Goal: Task Accomplishment & Management: Manage account settings

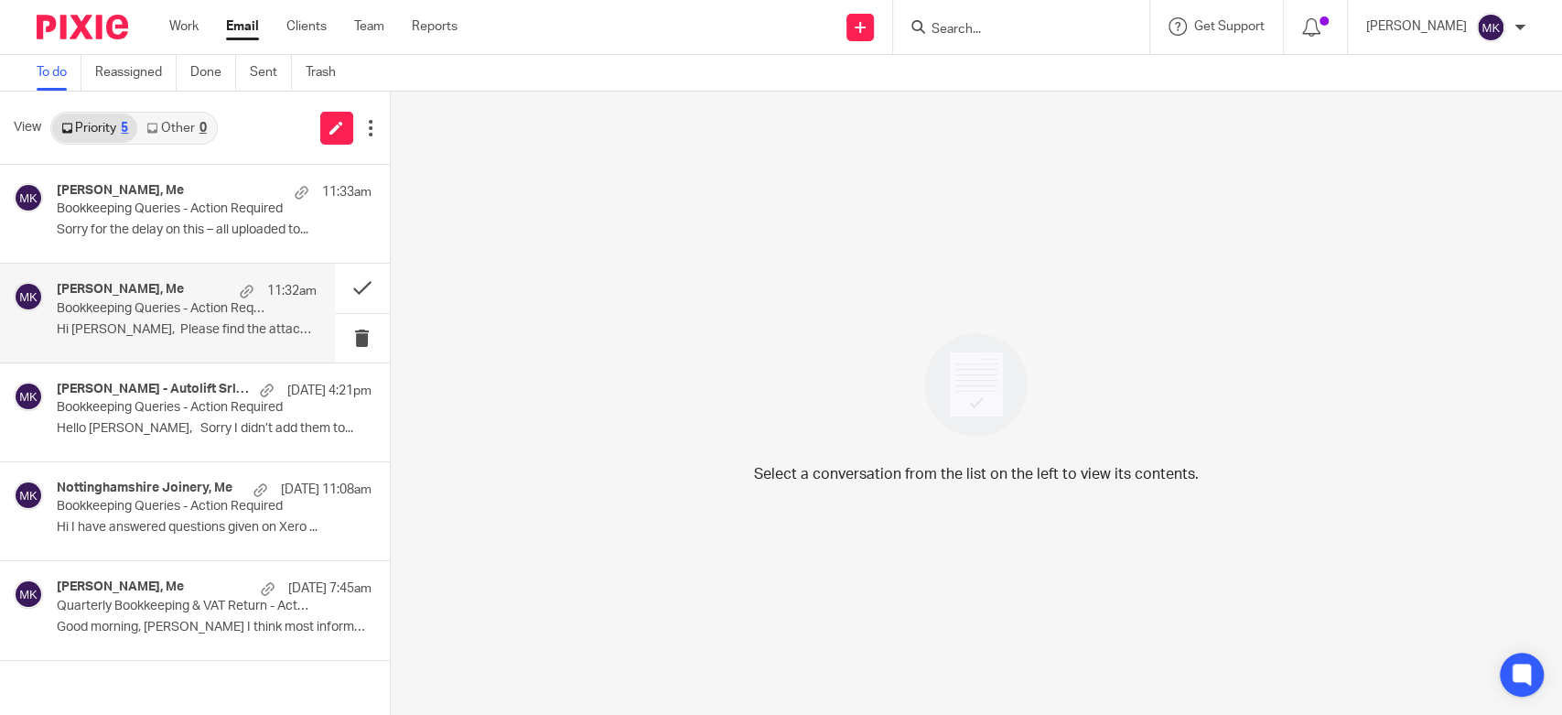
click at [179, 318] on div "[PERSON_NAME], Me 11:32am Bookkeeping Queries - Action Required Hi [PERSON_NAME…" at bounding box center [187, 312] width 260 height 61
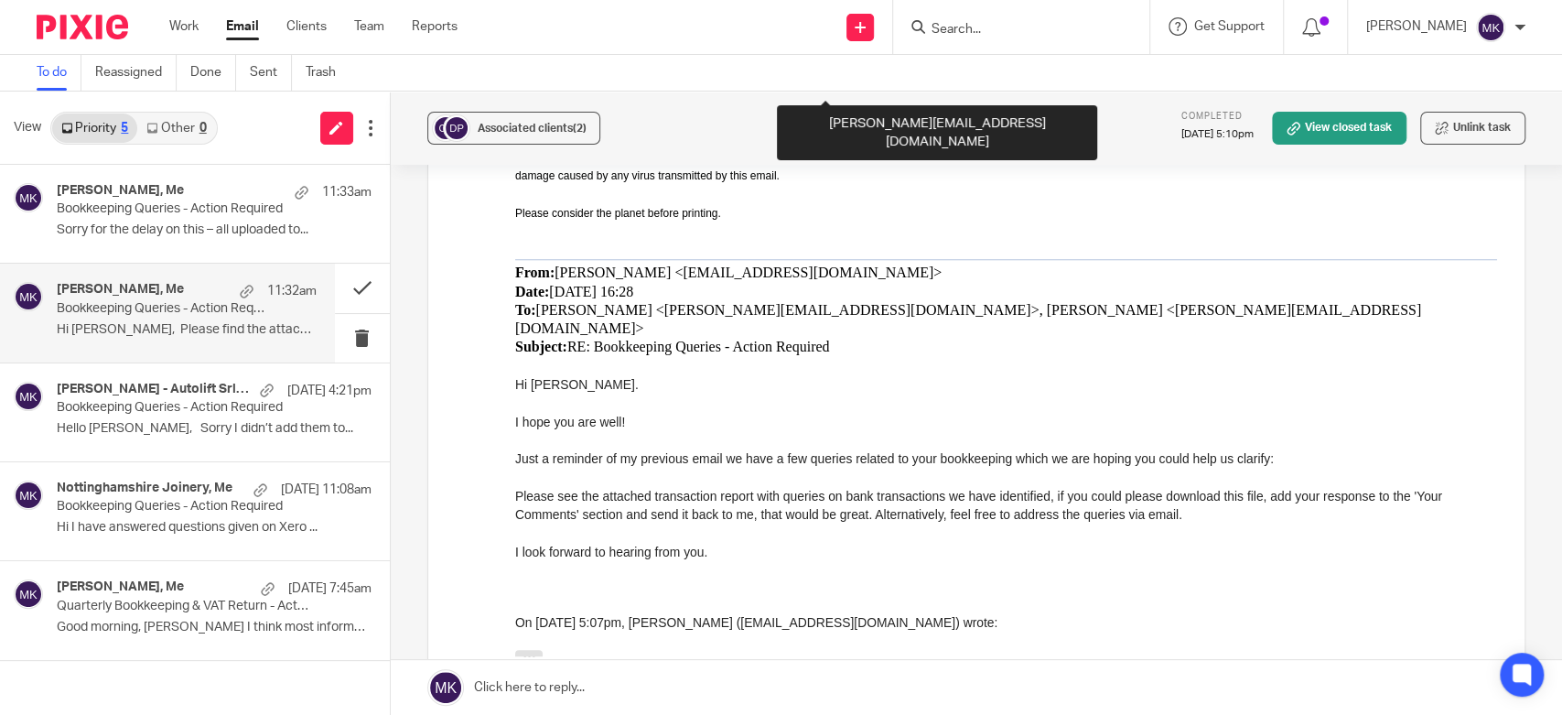
scroll to position [1423, 0]
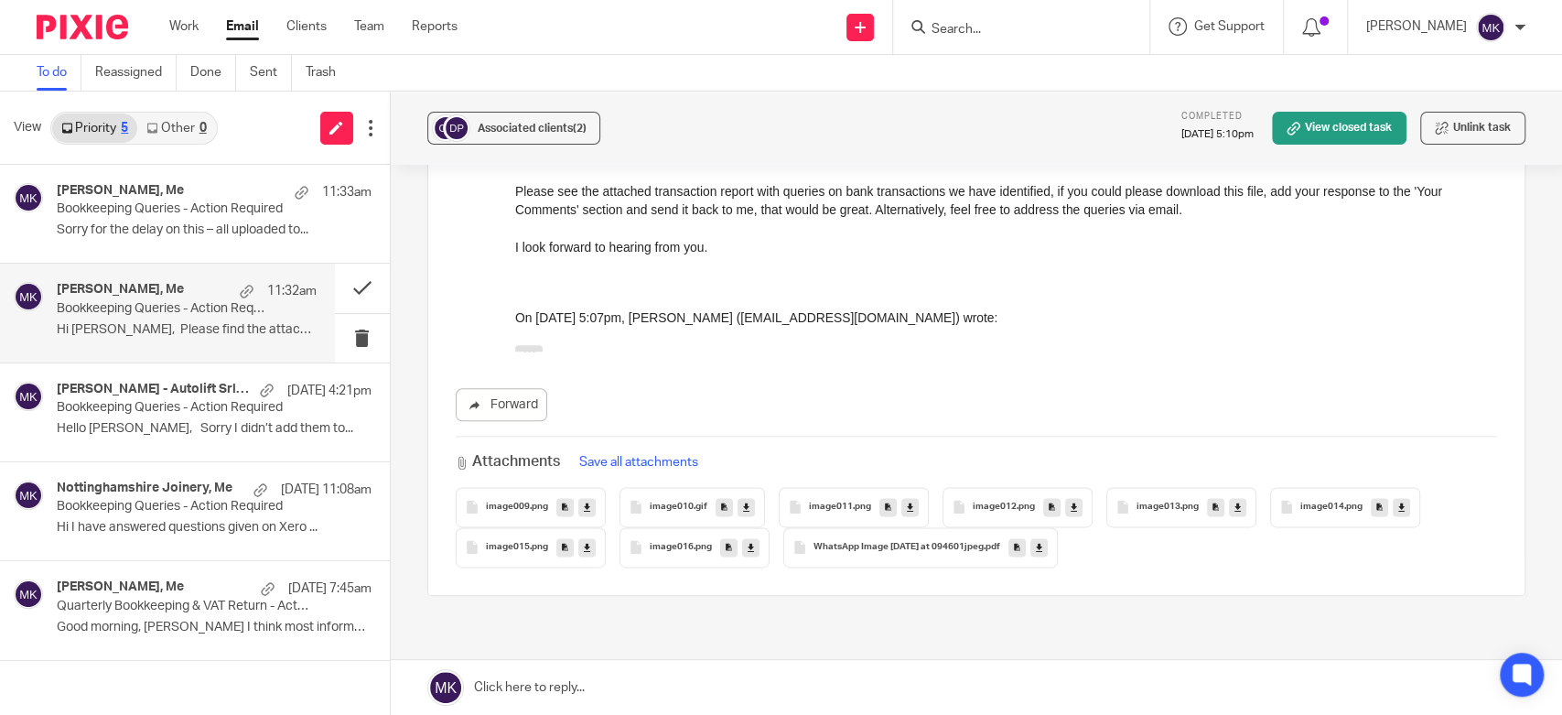
click at [1040, 538] on link at bounding box center [1038, 547] width 17 height 18
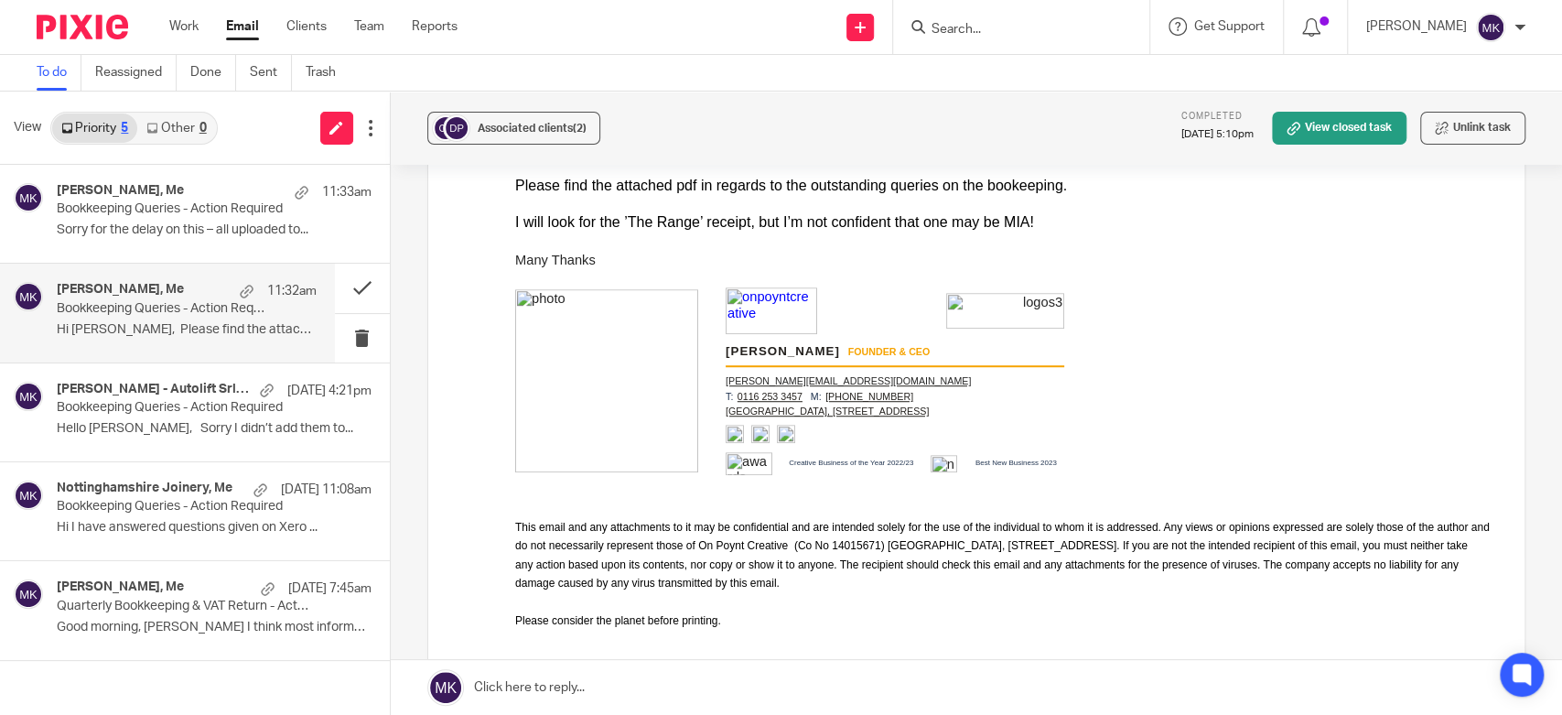
scroll to position [305, 0]
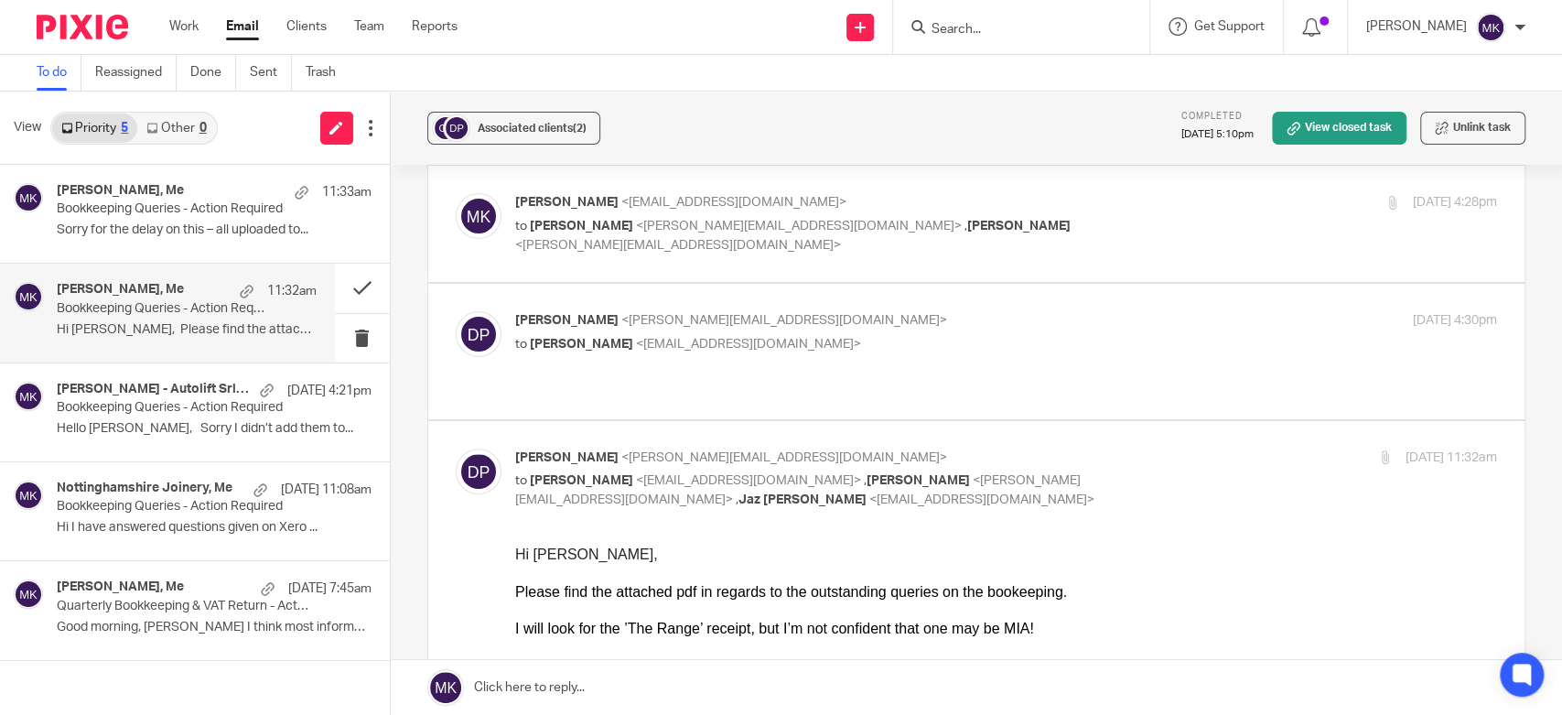
click at [1007, 624] on div "I will look for the ’The Range’ receipt, but I’m not confident that one may be …" at bounding box center [1005, 629] width 982 height 18
copy div "MIA"
click at [1158, 641] on div at bounding box center [1005, 647] width 982 height 18
click at [119, 218] on div "Sam Butlin, Me 11:33am Bookkeeping Queries - Action Required Sorry for the dela…" at bounding box center [187, 213] width 260 height 61
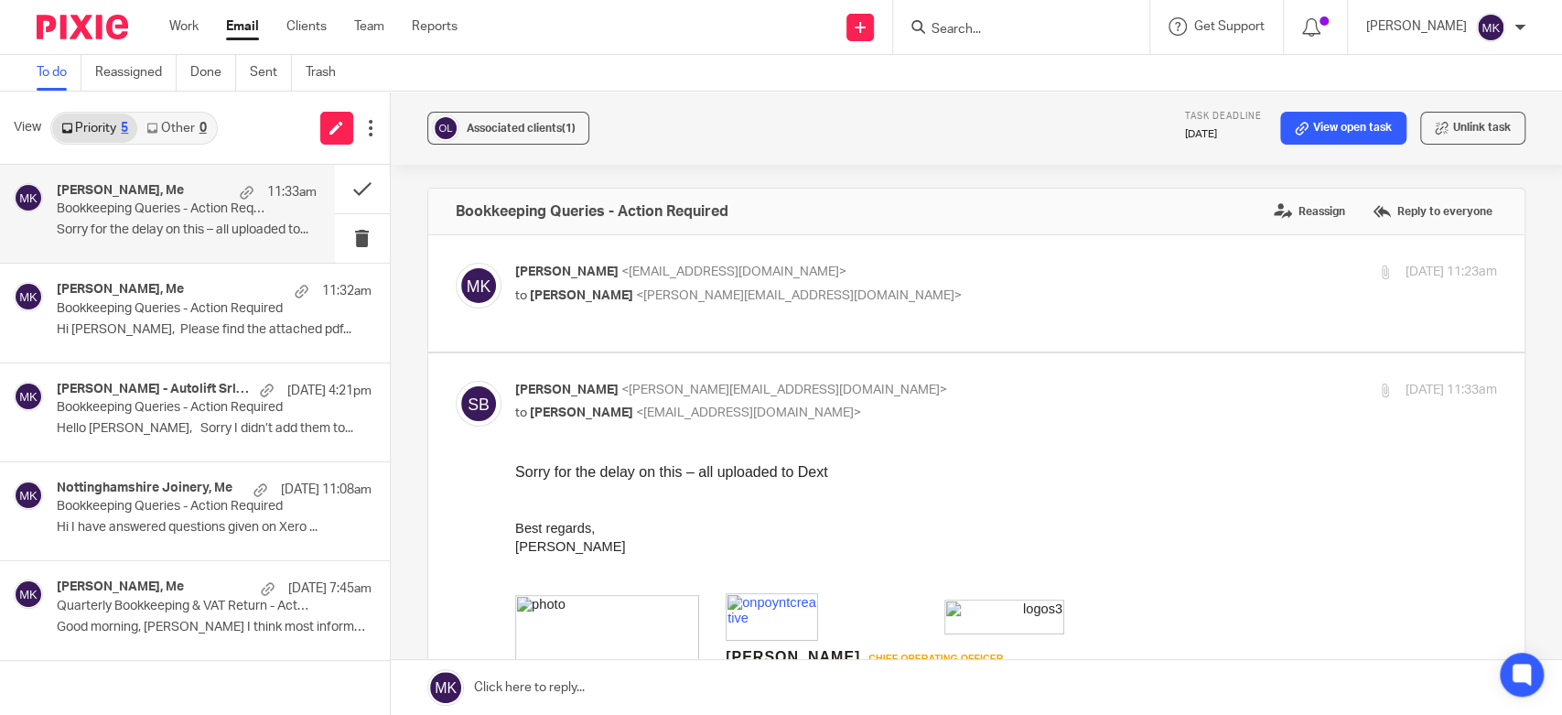
scroll to position [0, 0]
click at [144, 323] on p "Hi Moiz, Please find the attached pdf..." at bounding box center [187, 330] width 260 height 16
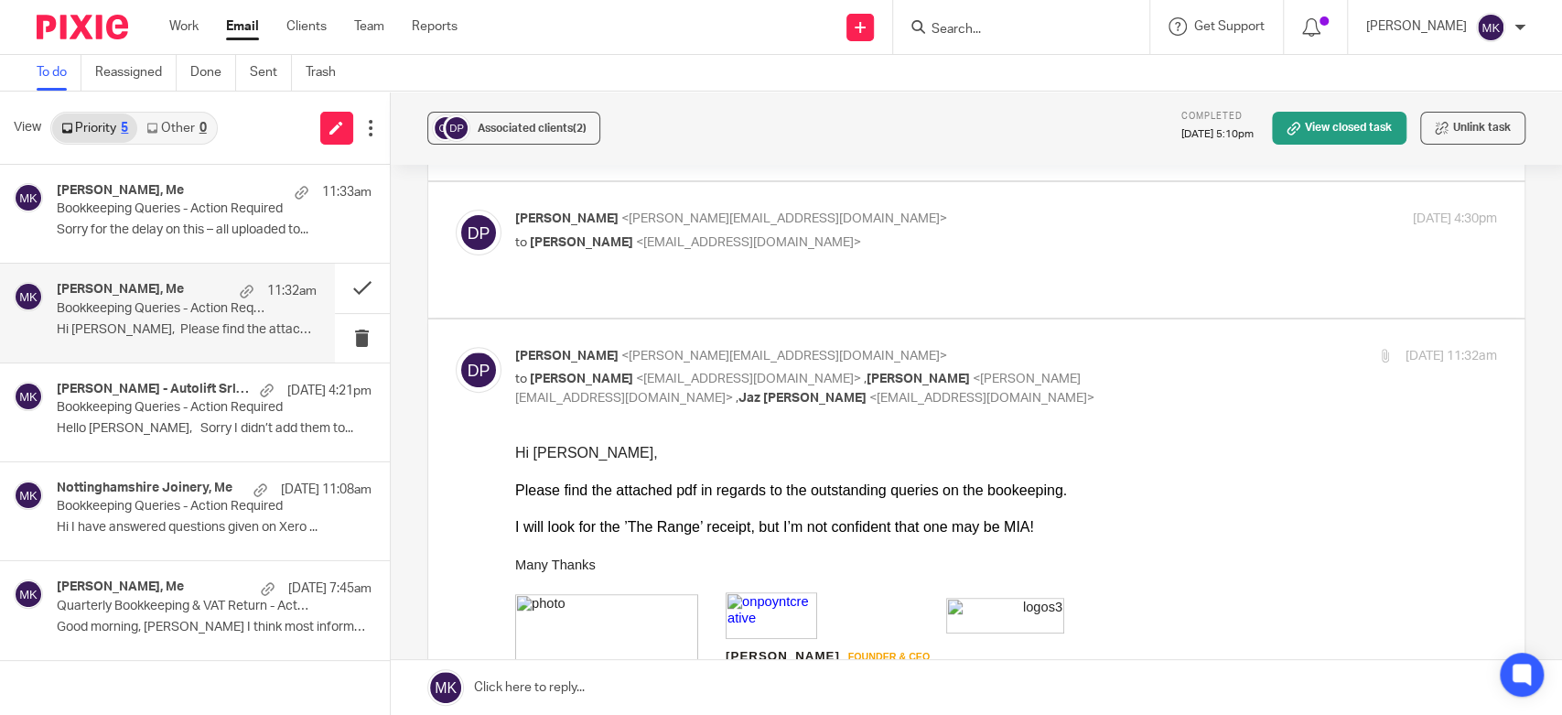
scroll to position [508, 0]
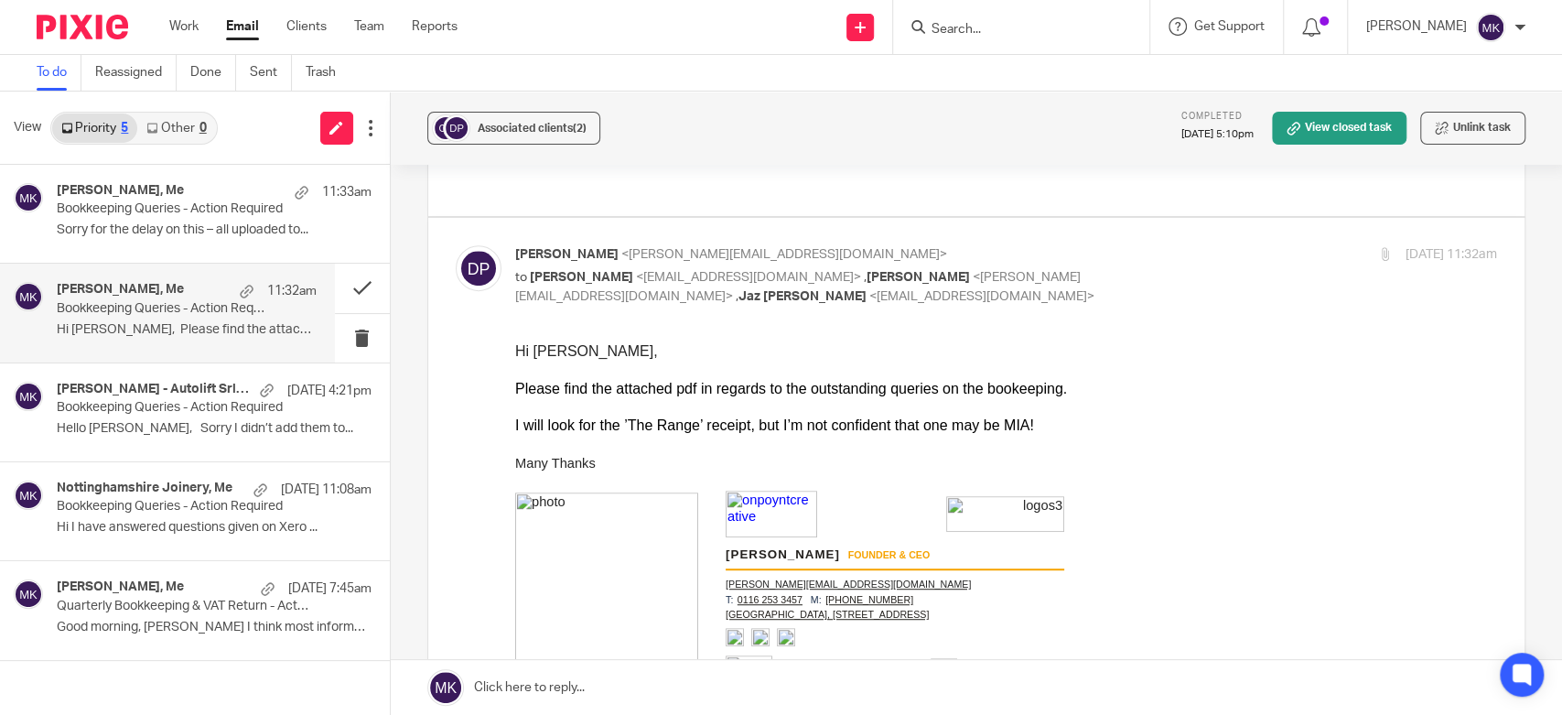
click at [670, 682] on link at bounding box center [976, 687] width 1171 height 55
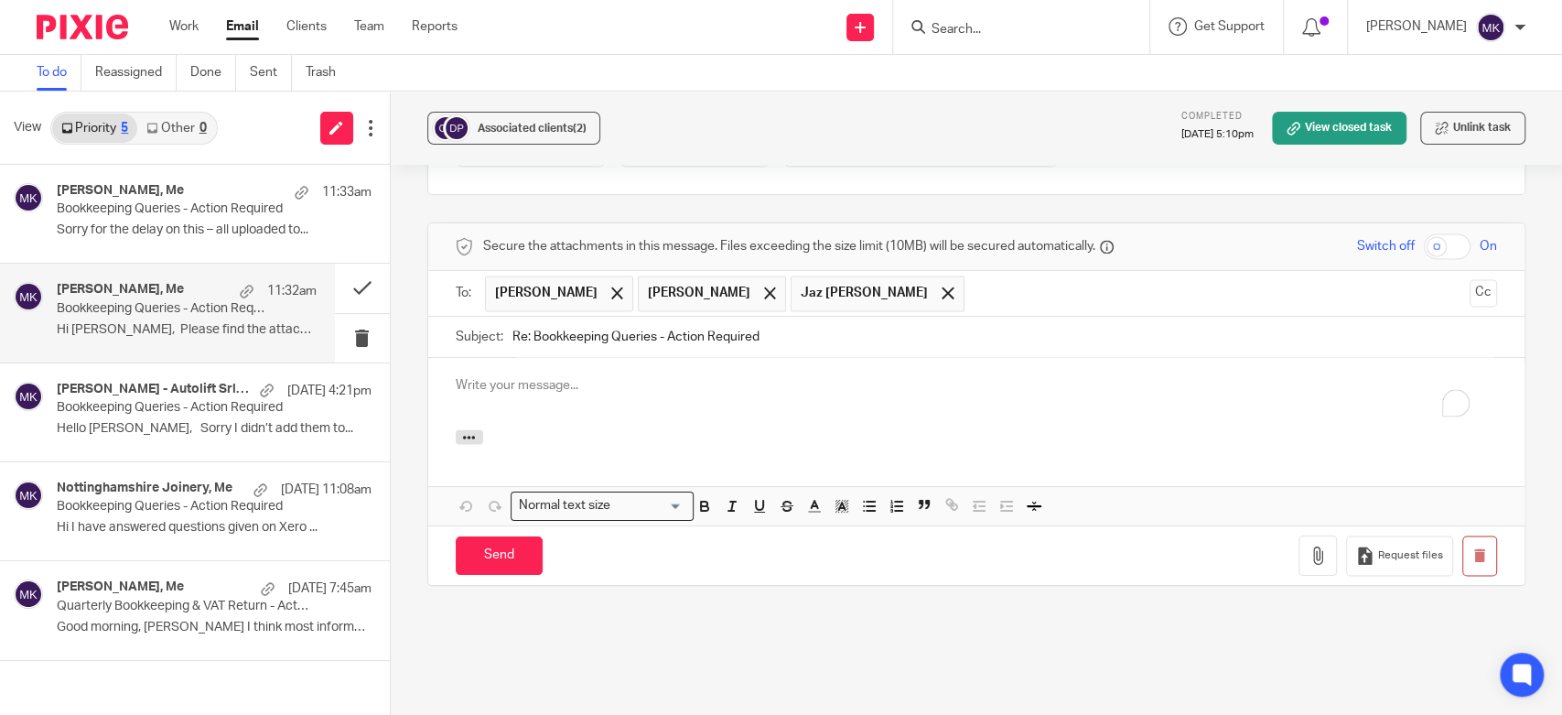
scroll to position [0, 0]
click at [942, 286] on span at bounding box center [948, 292] width 12 height 12
click at [696, 362] on div "To enrich screen reader interactions, please activate Accessibility in Grammarl…" at bounding box center [976, 393] width 1096 height 71
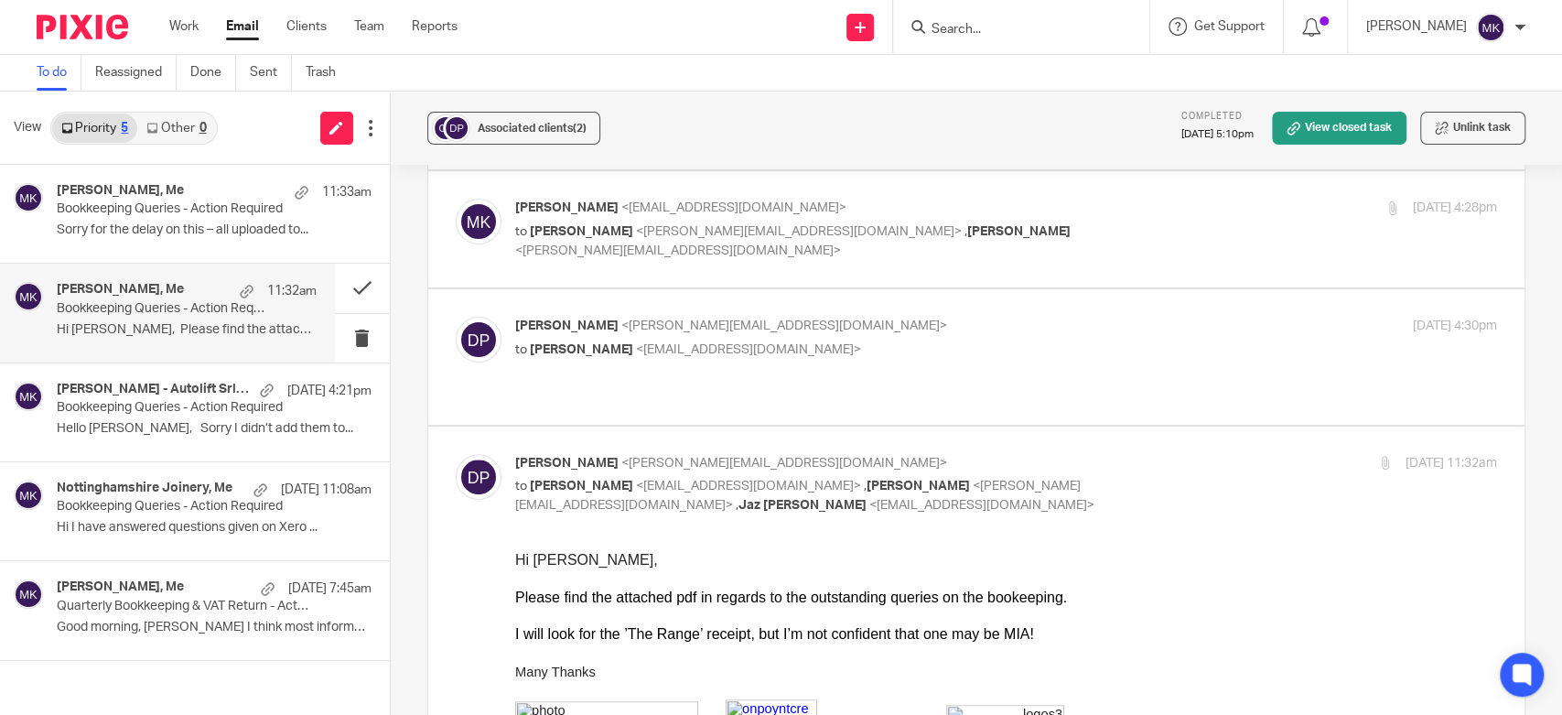
scroll to position [95, 0]
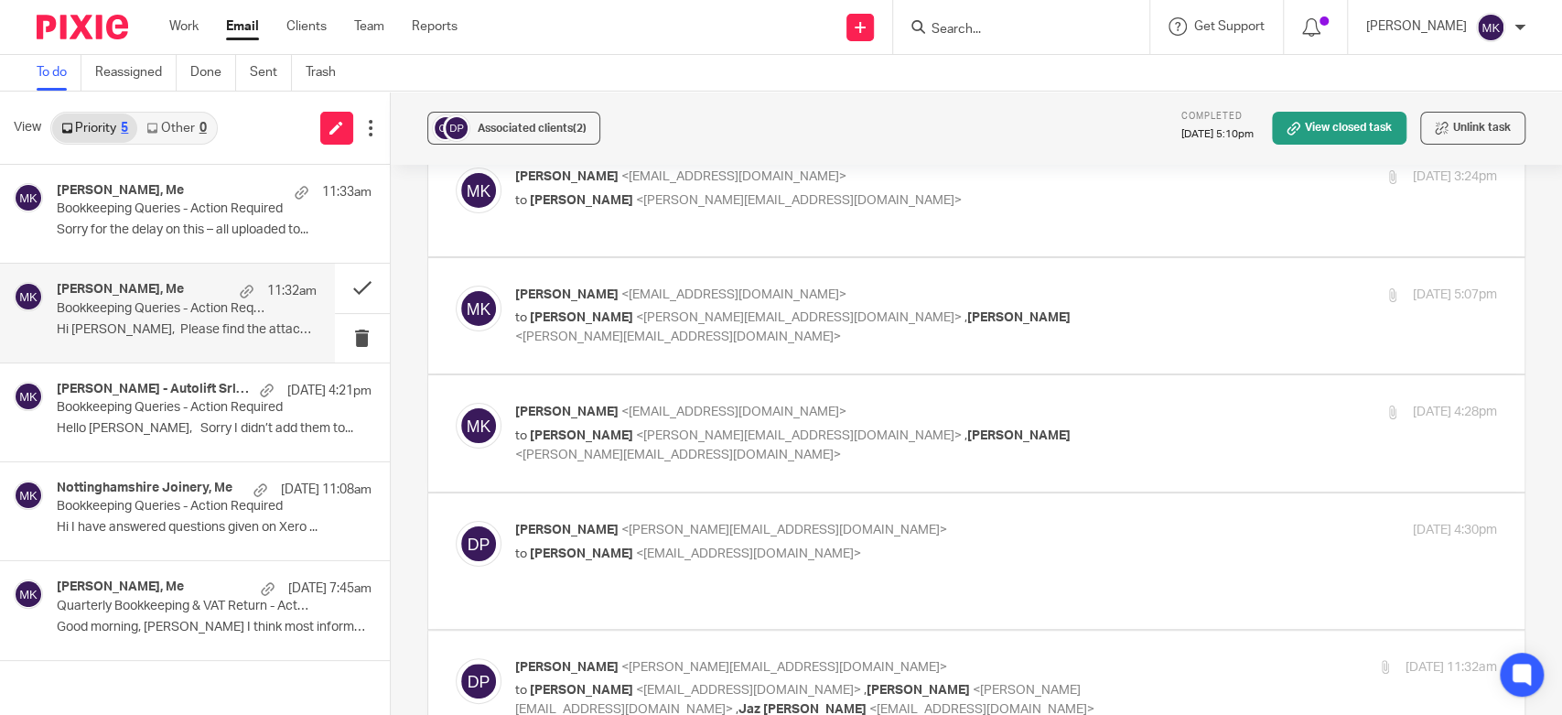
click at [849, 375] on label at bounding box center [976, 433] width 1096 height 116
click at [456, 402] on input "checkbox" at bounding box center [455, 402] width 1 height 1
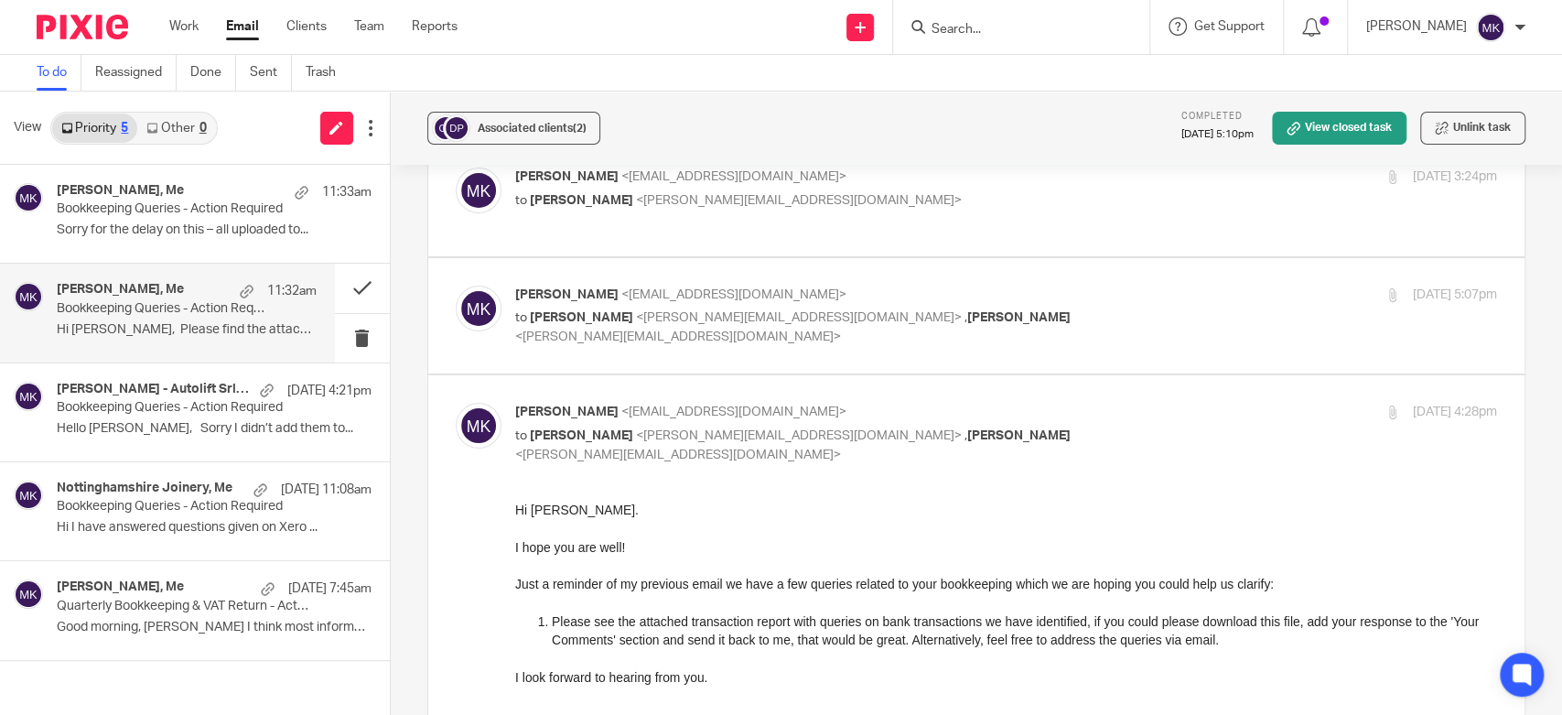
scroll to position [0, 0]
click at [849, 375] on label at bounding box center [976, 681] width 1096 height 612
click at [456, 402] on input "checkbox" at bounding box center [455, 402] width 1 height 1
checkbox input "false"
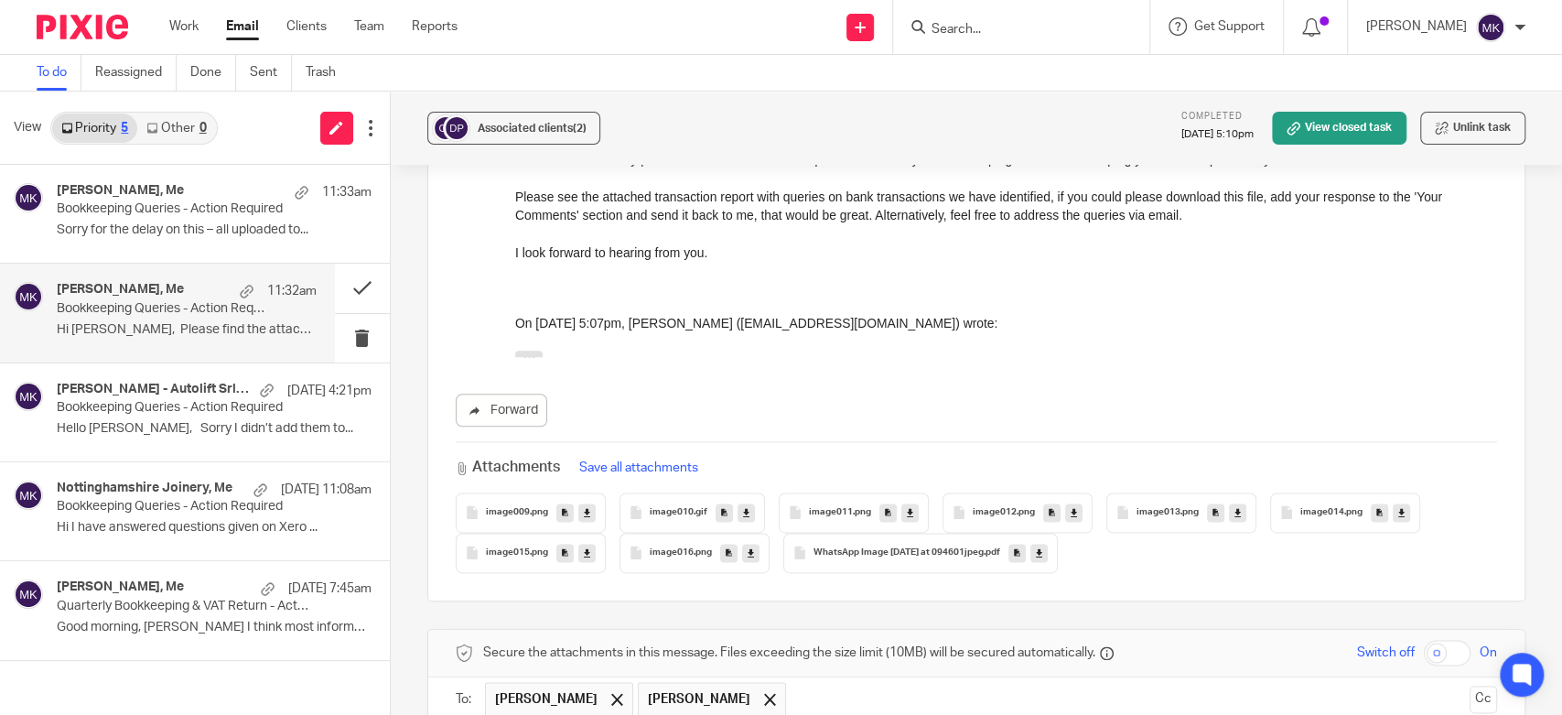
scroll to position [1824, 0]
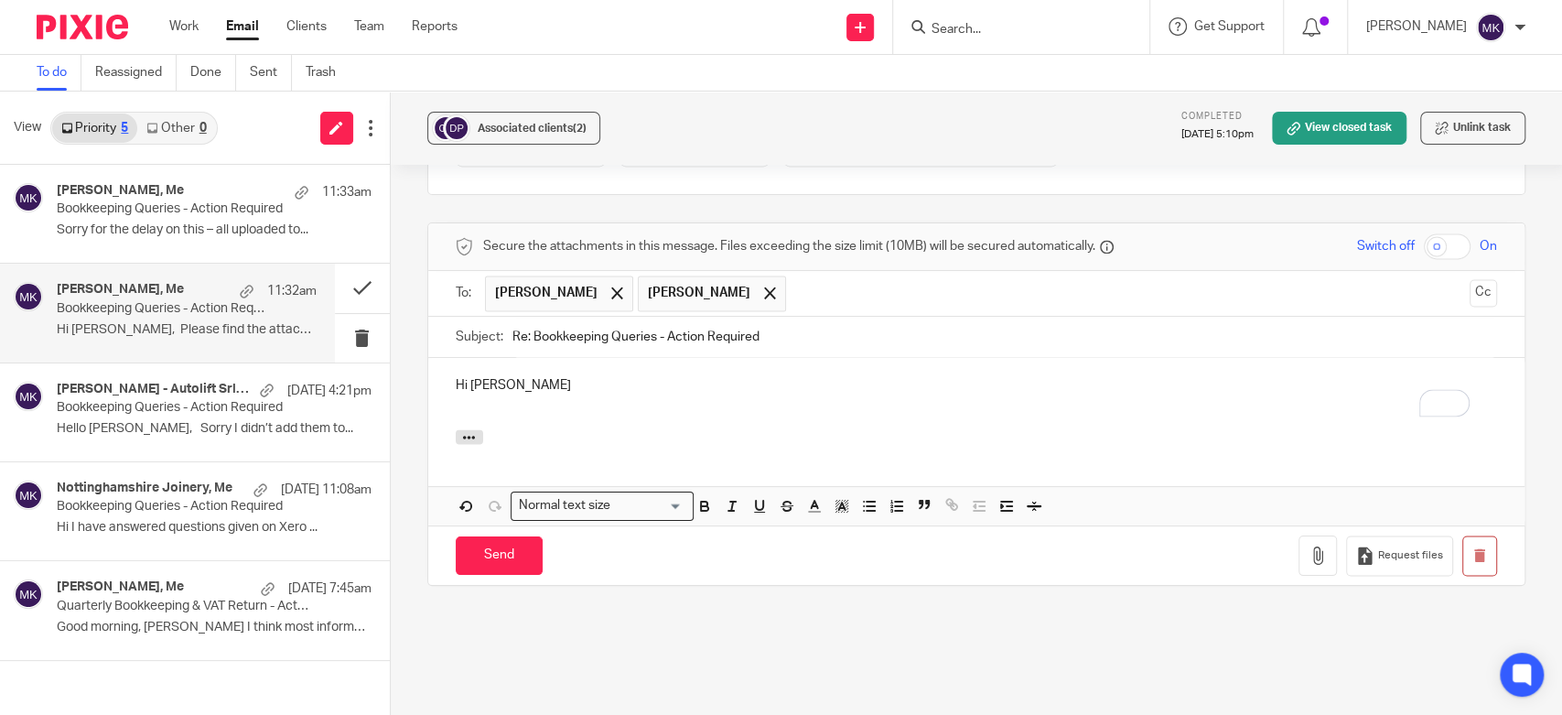
click at [637, 376] on p "Hi Dan" at bounding box center [976, 385] width 1041 height 18
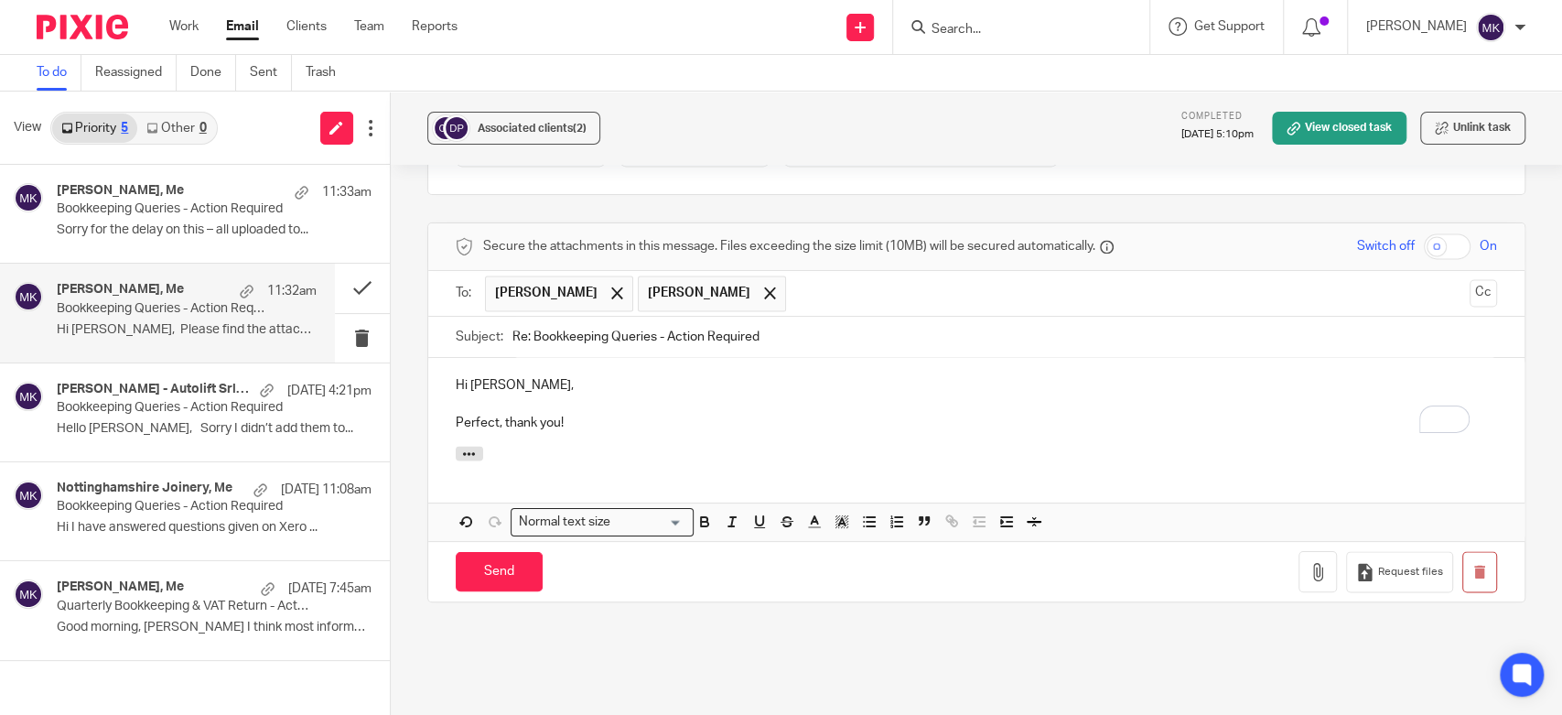
click at [630, 446] on div at bounding box center [976, 456] width 1096 height 20
click at [487, 376] on p "Hi Dan," at bounding box center [976, 385] width 1041 height 18
click at [622, 414] on p "Perfect, thank you!" at bounding box center [976, 423] width 1041 height 18
click at [490, 552] on input "Send" at bounding box center [499, 571] width 87 height 39
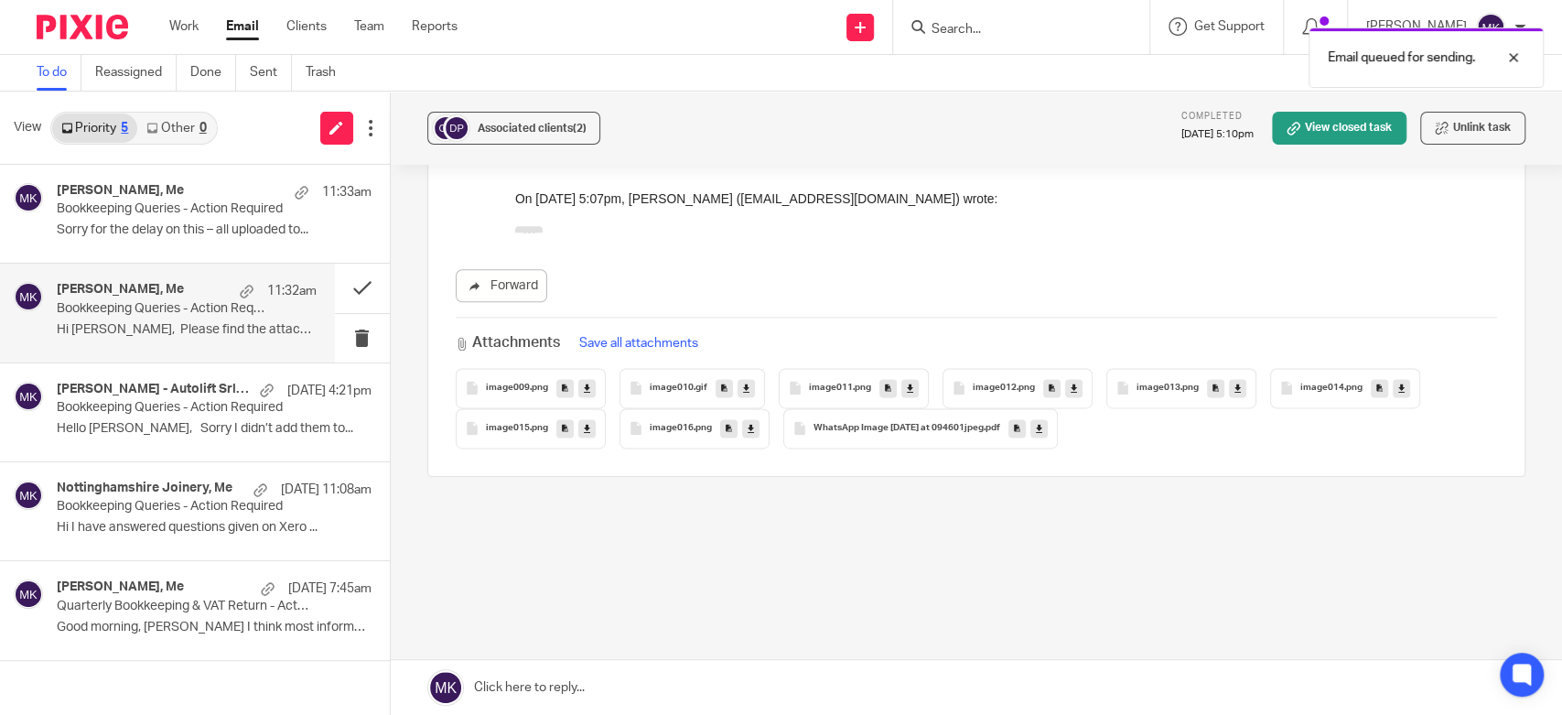
scroll to position [1505, 0]
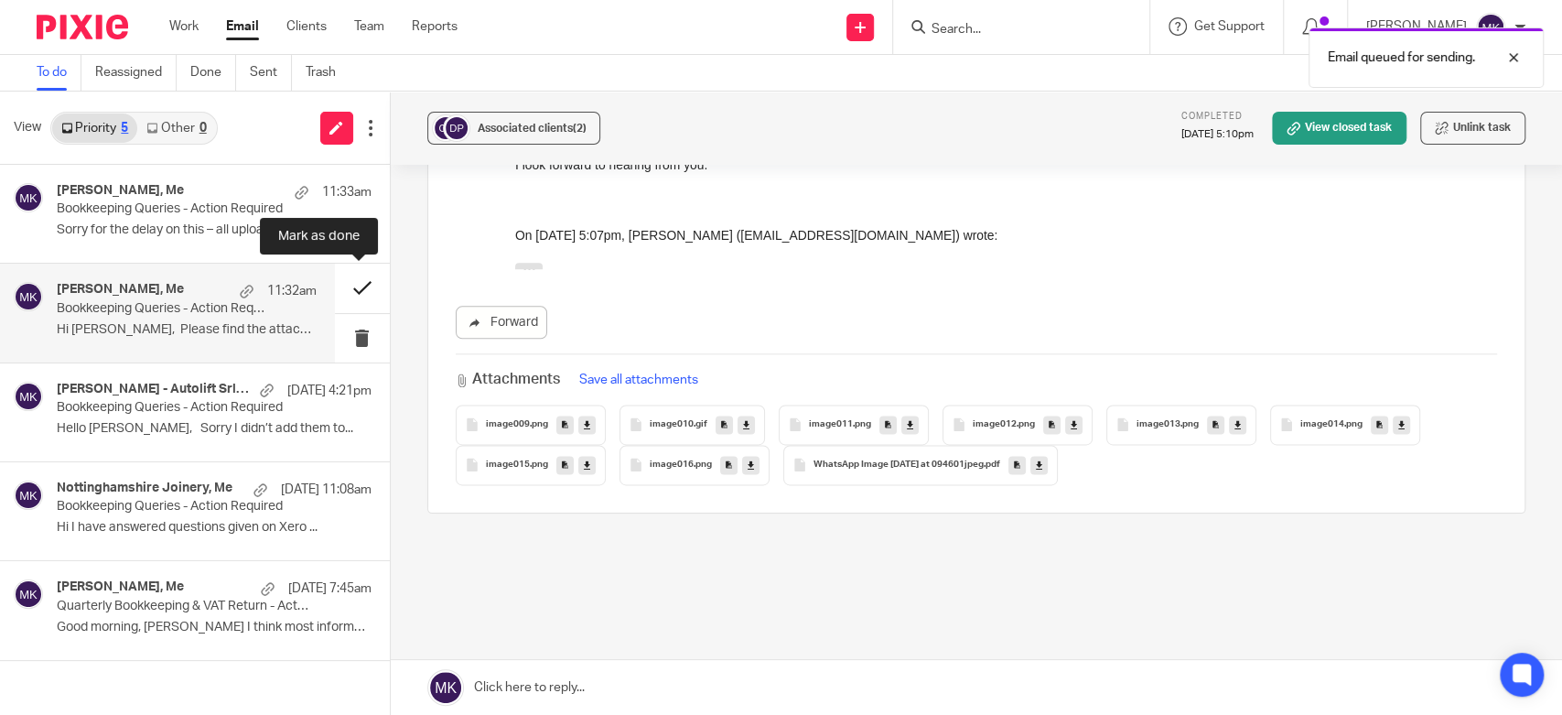
click at [359, 289] on button at bounding box center [362, 288] width 55 height 48
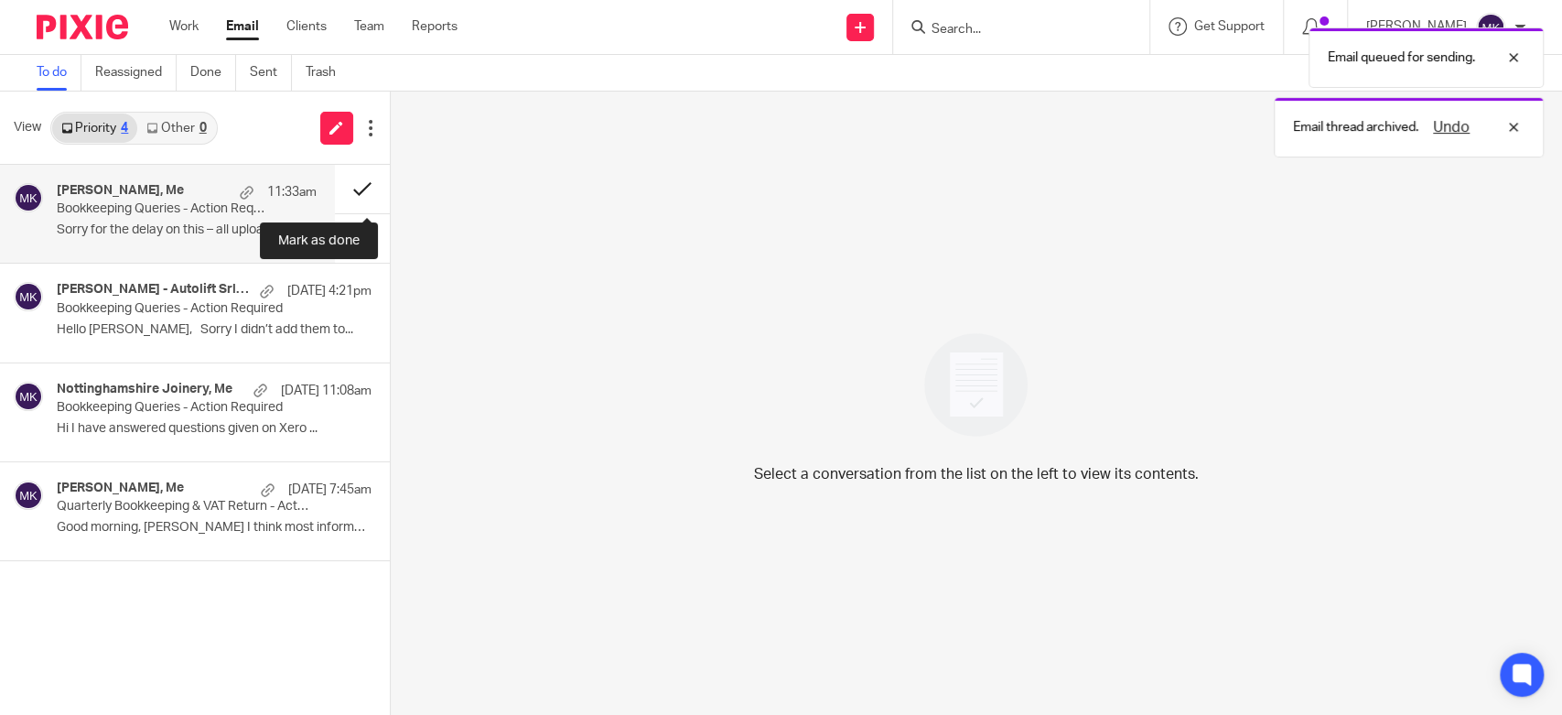
click at [369, 185] on button at bounding box center [362, 189] width 55 height 48
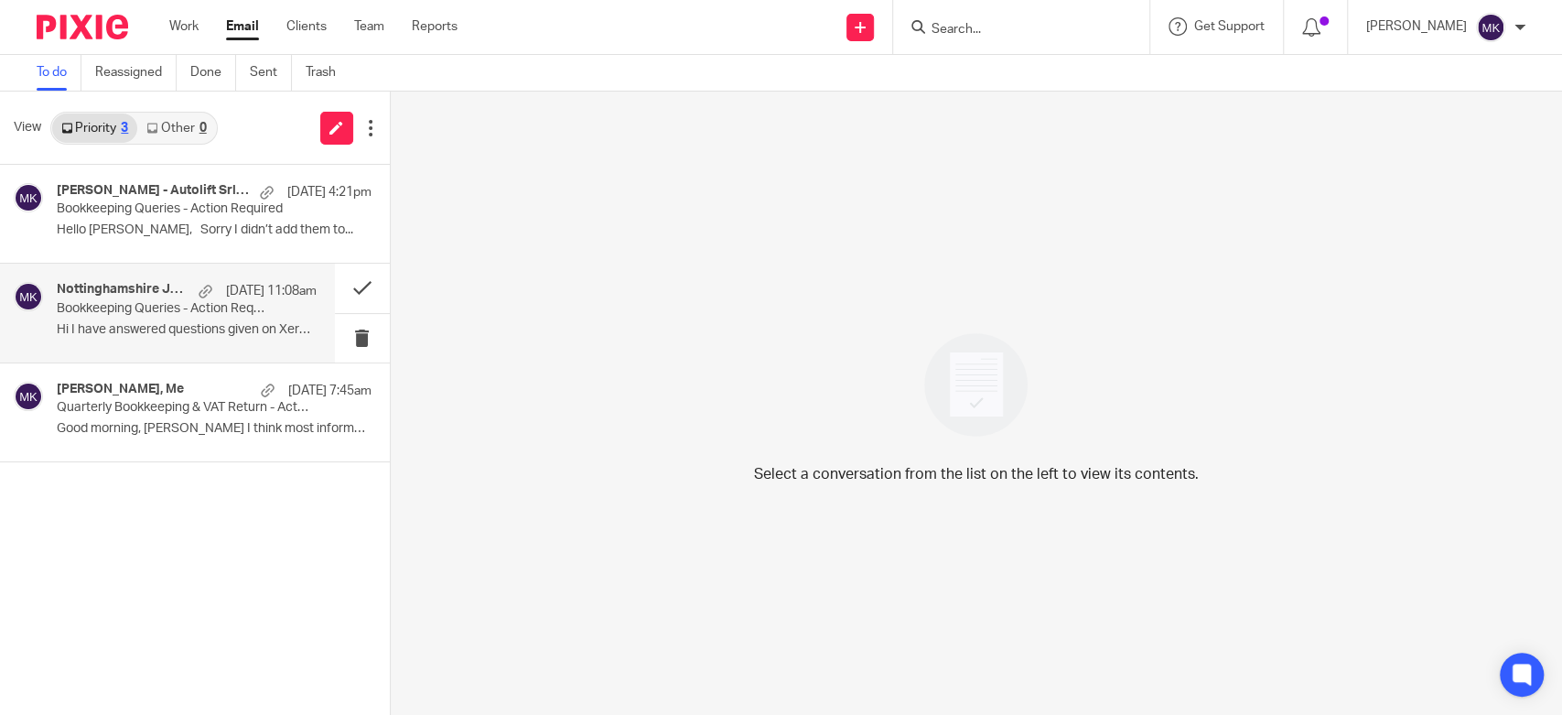
click at [189, 292] on div "19 Aug 11:08am" at bounding box center [252, 291] width 127 height 18
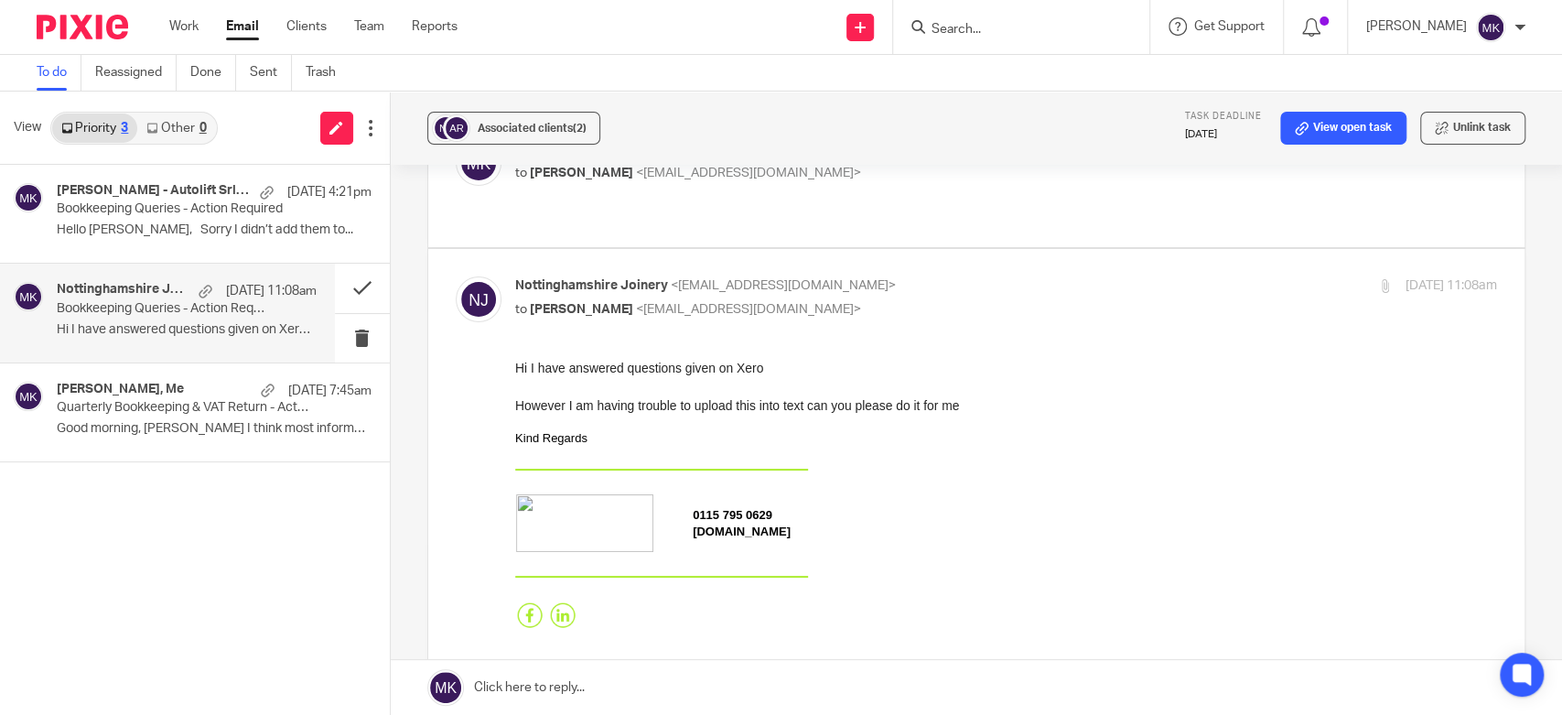
scroll to position [630, 0]
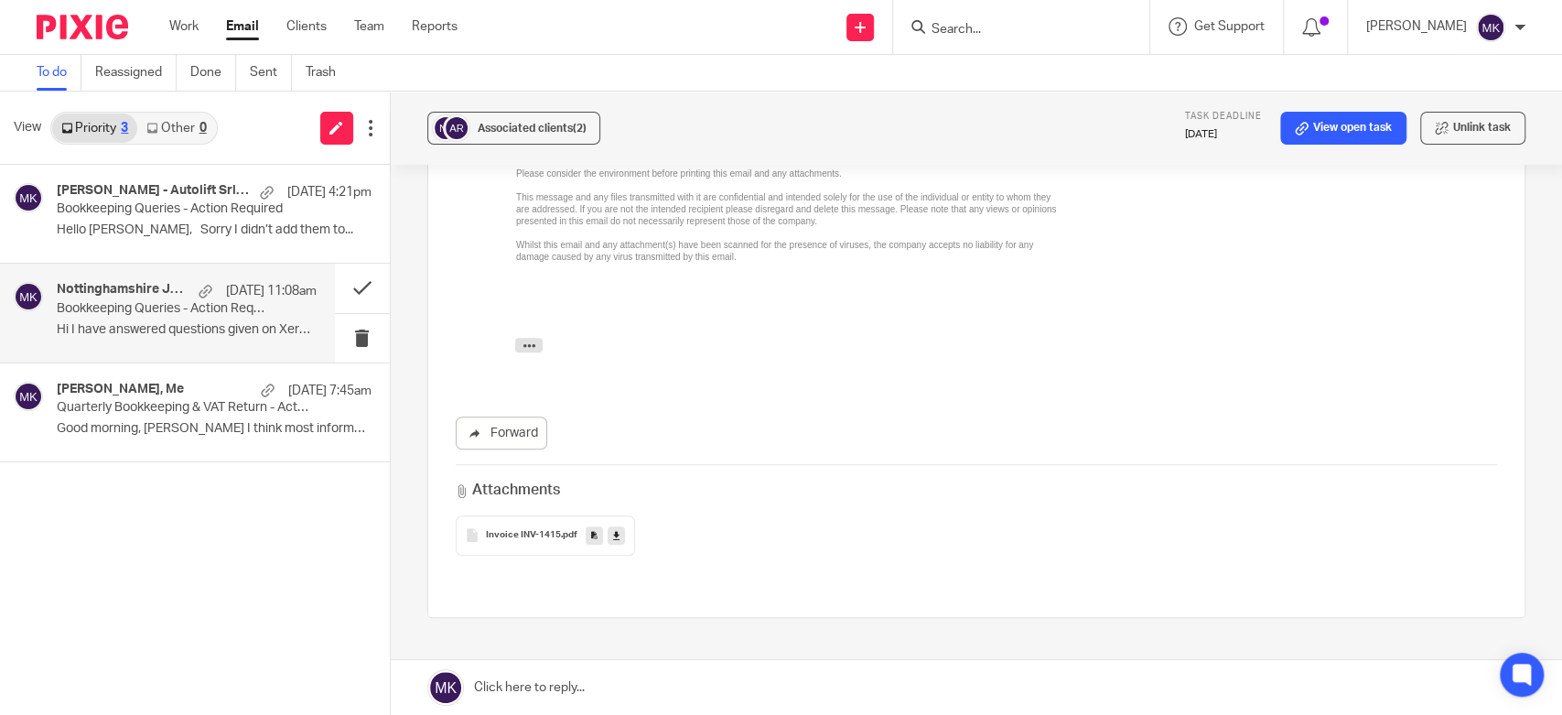
click at [616, 526] on link at bounding box center [616, 535] width 17 height 18
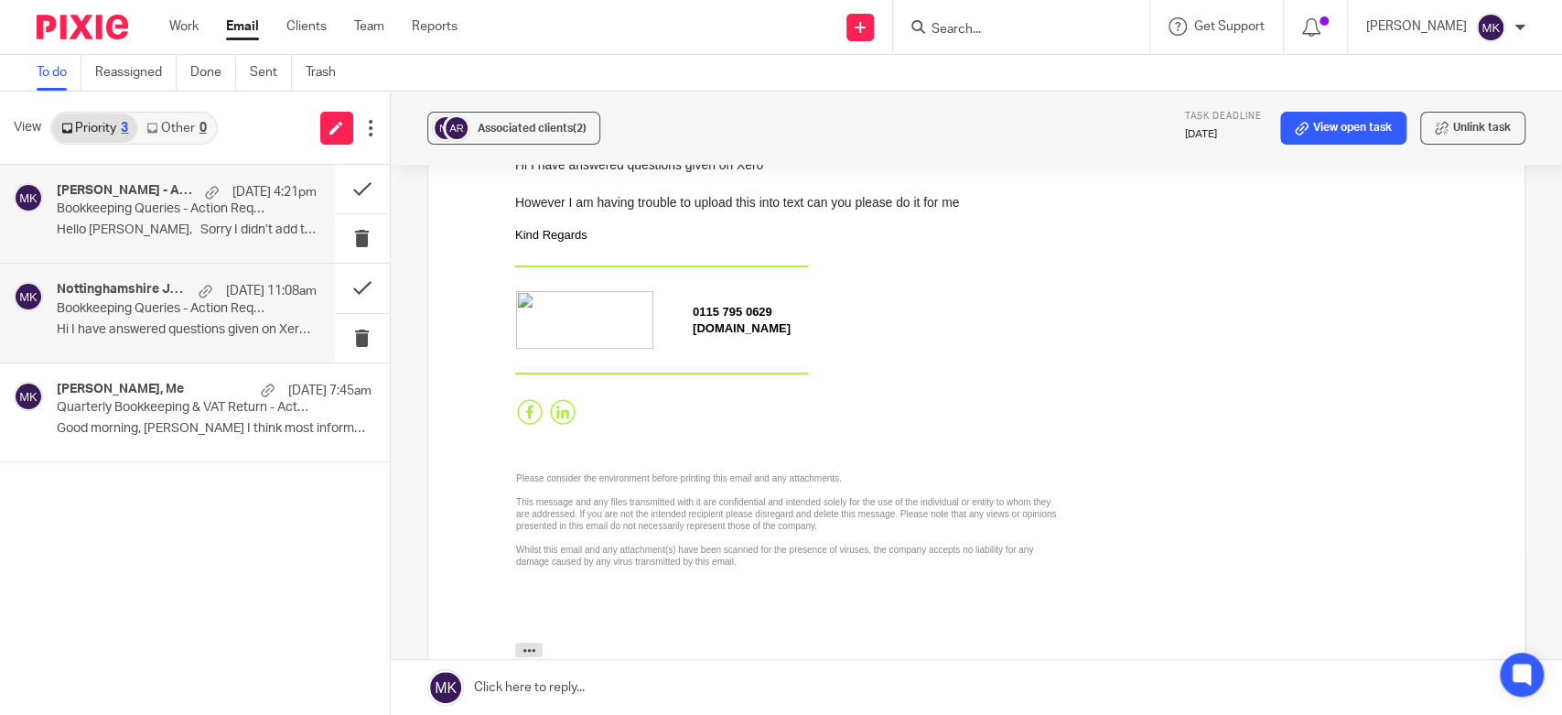
click at [156, 207] on p "Bookkeeping Queries - Action Required" at bounding box center [161, 209] width 208 height 16
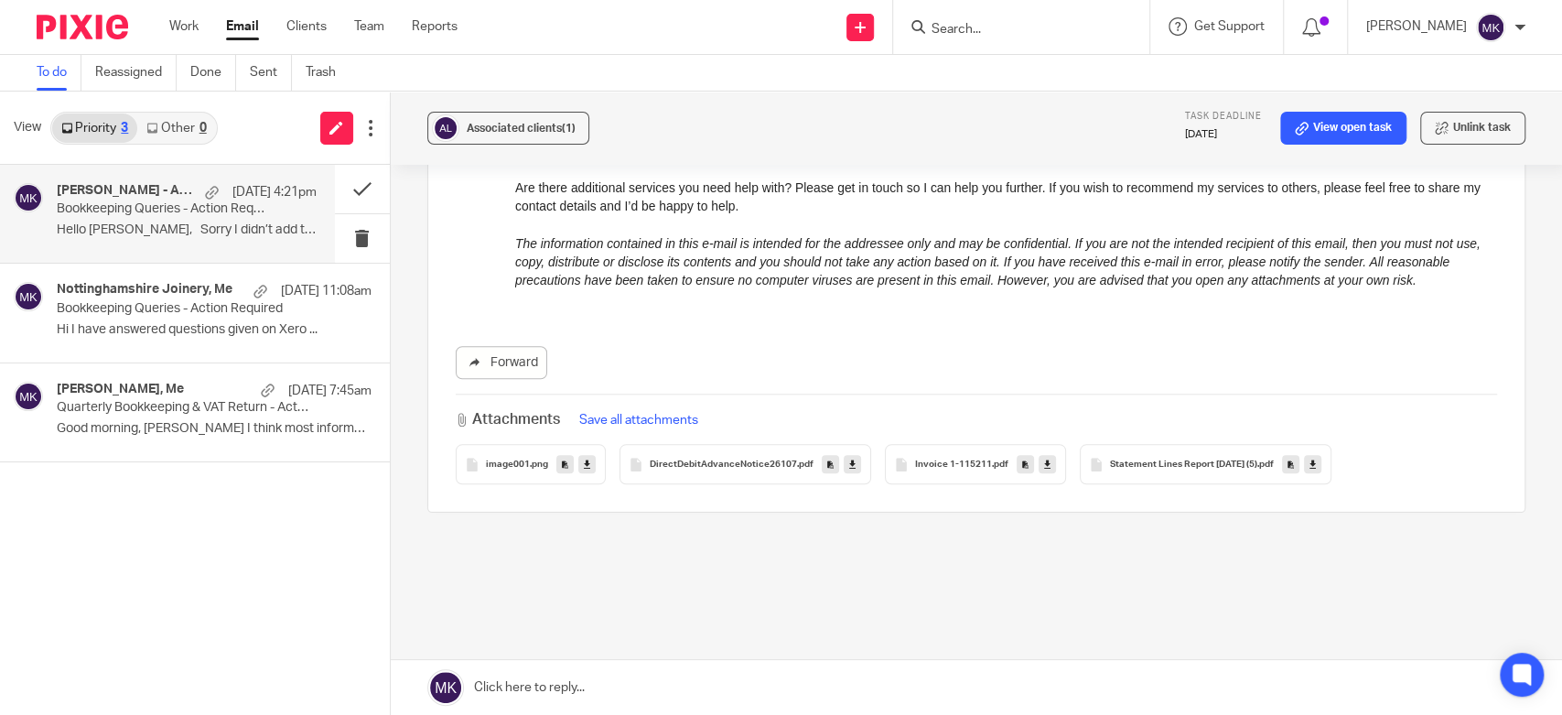
scroll to position [1023, 0]
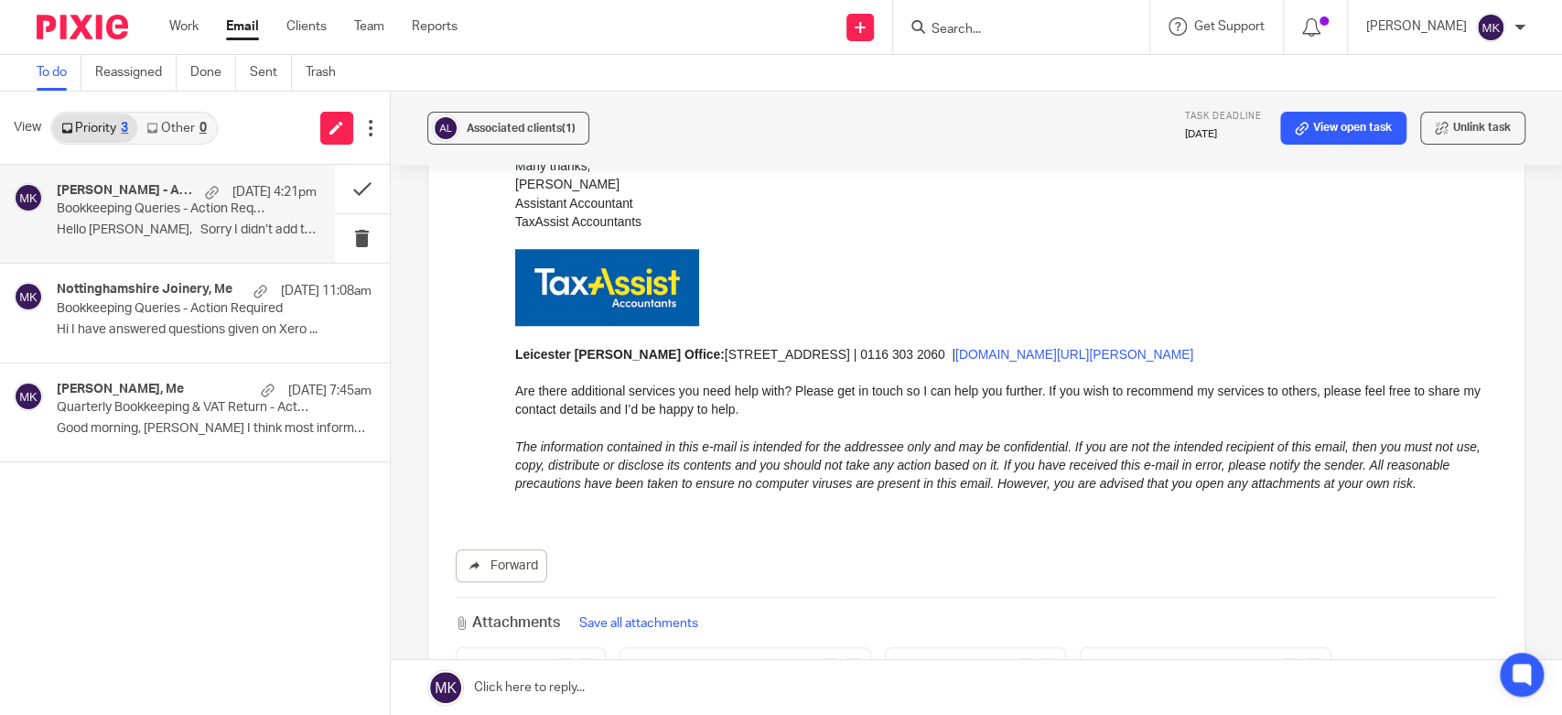
click at [1321, 658] on link at bounding box center [1312, 667] width 17 height 18
click at [1044, 503] on div "Forward Attachments Save all attachments image001 .png DirectDebitAdvanceNotice…" at bounding box center [976, 72] width 1041 height 1229
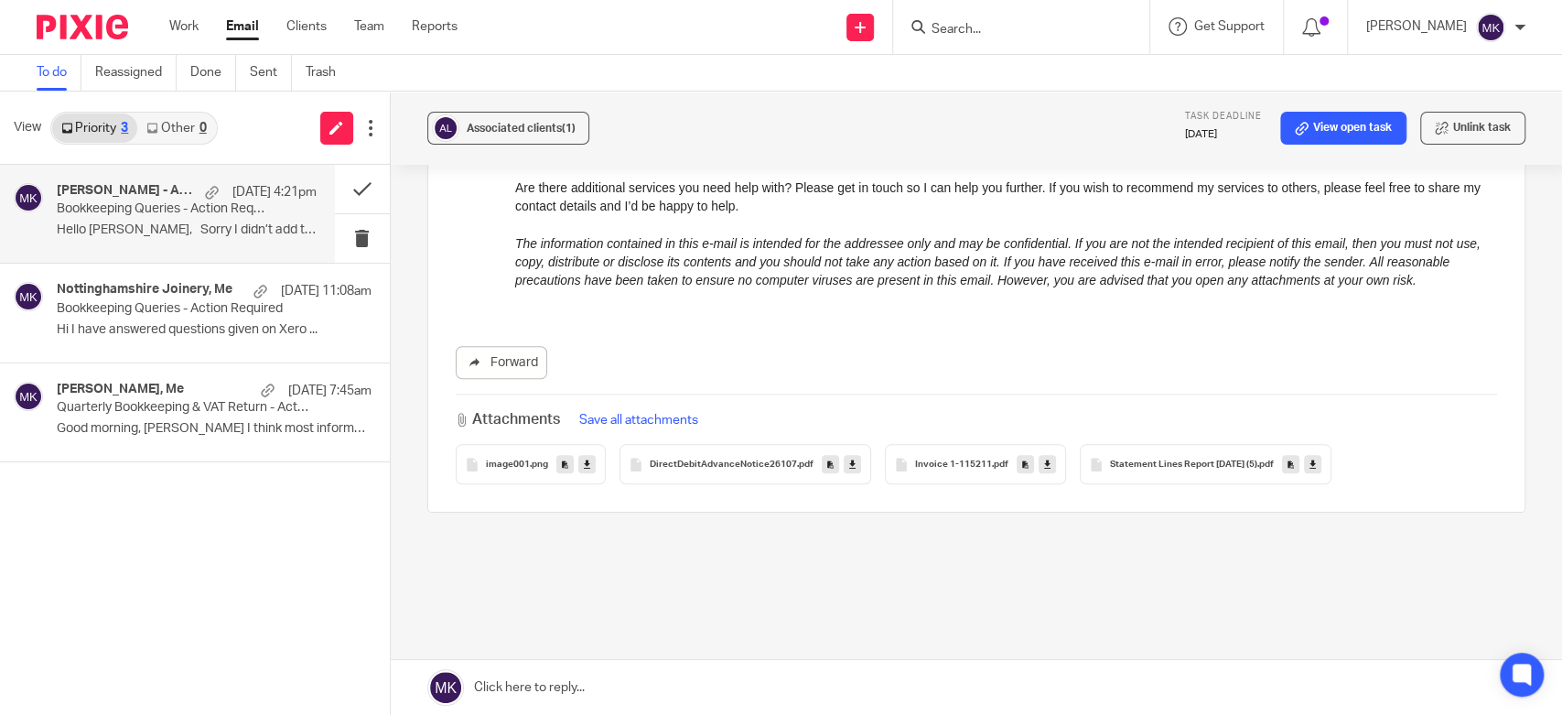
click at [849, 458] on icon at bounding box center [852, 465] width 6 height 14
click at [1044, 458] on icon at bounding box center [1047, 465] width 6 height 14
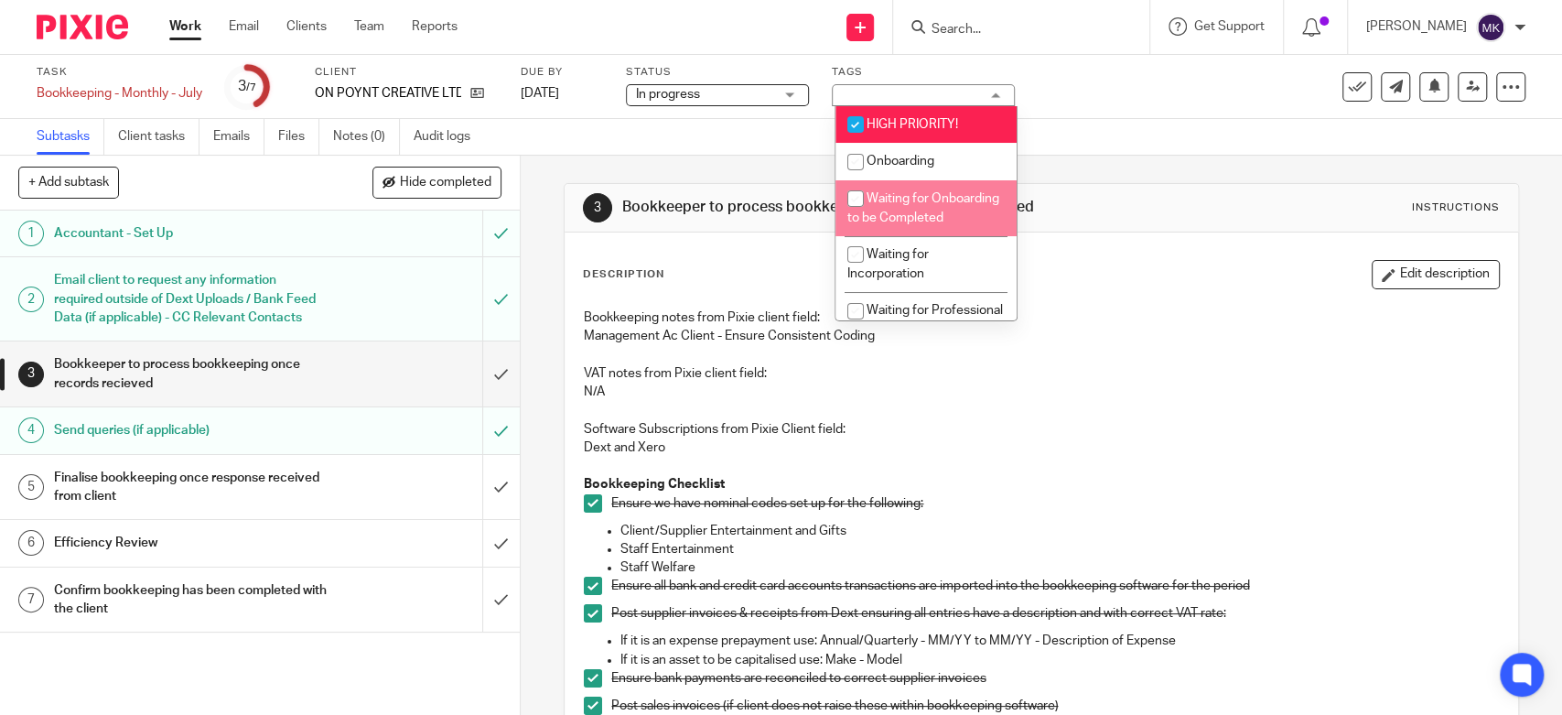
scroll to position [305, 0]
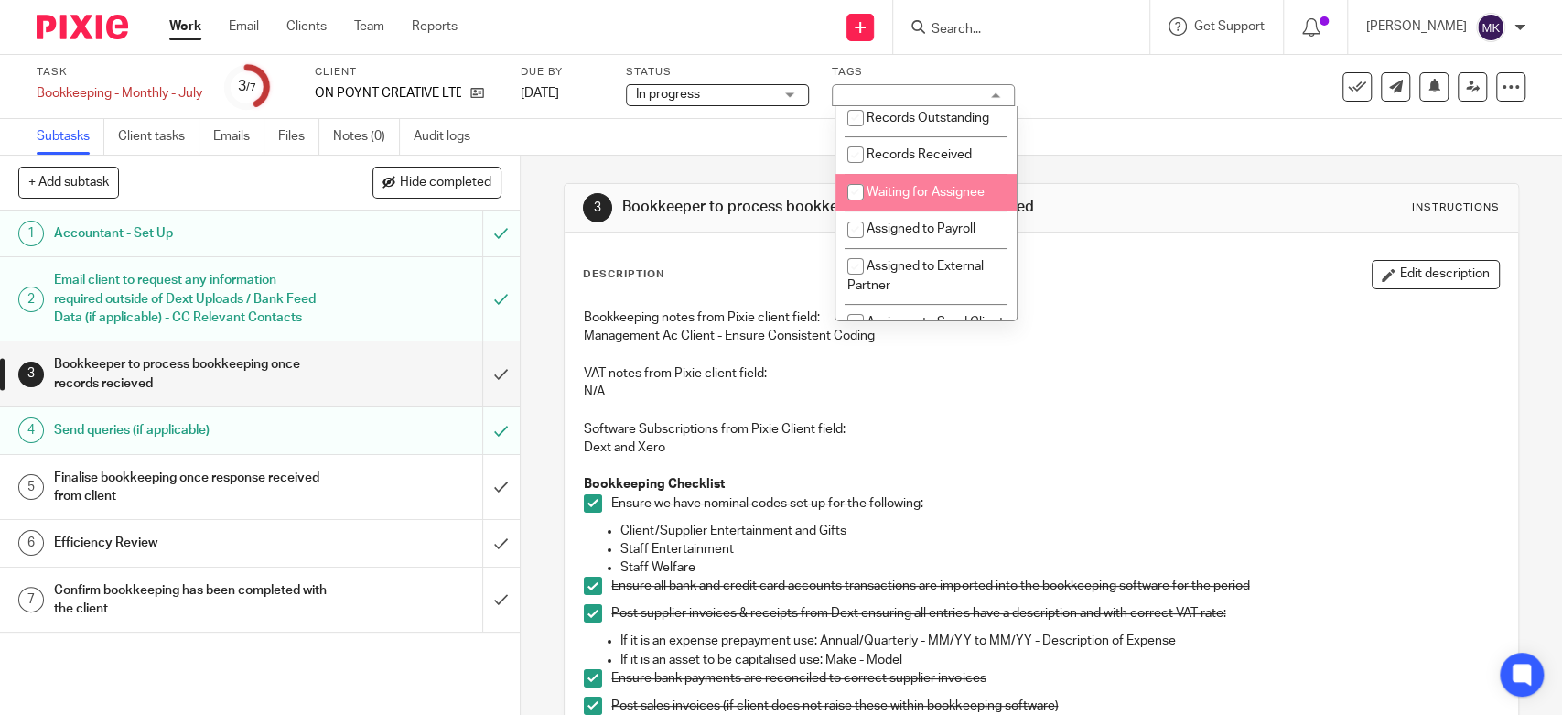
click at [911, 211] on li "Waiting for Assignee" at bounding box center [925, 193] width 181 height 38
checkbox input "true"
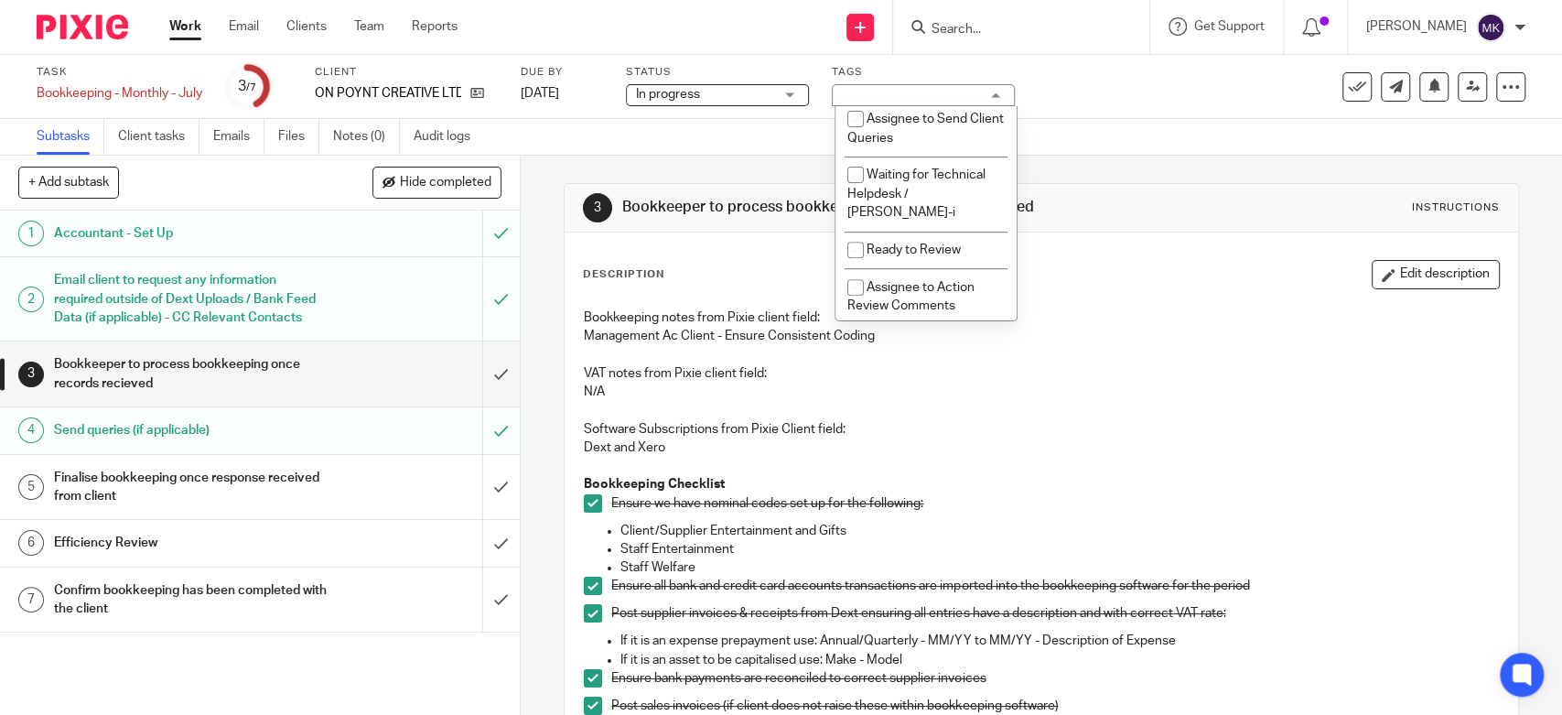
scroll to position [609, 0]
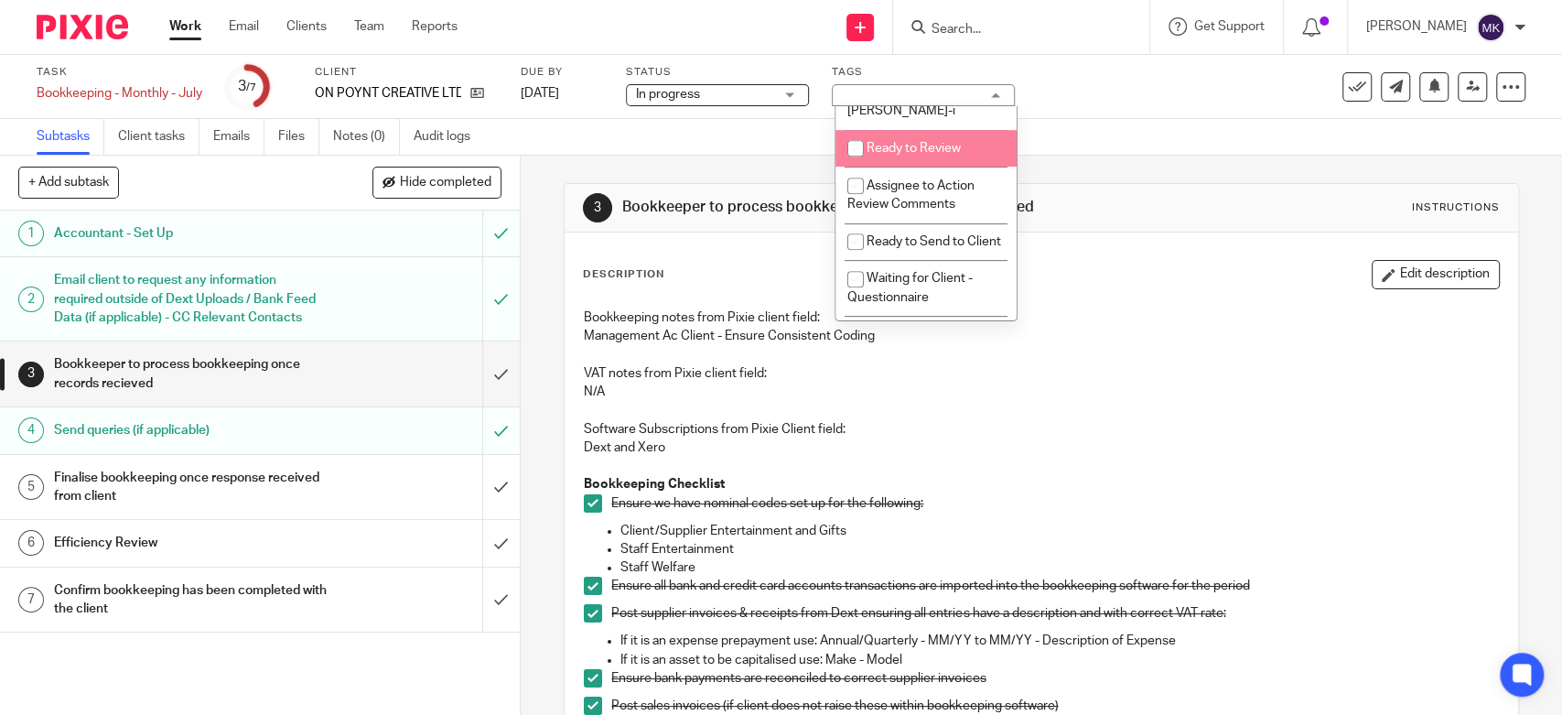
click at [922, 145] on span "Ready to Review" at bounding box center [914, 148] width 94 height 13
checkbox input "true"
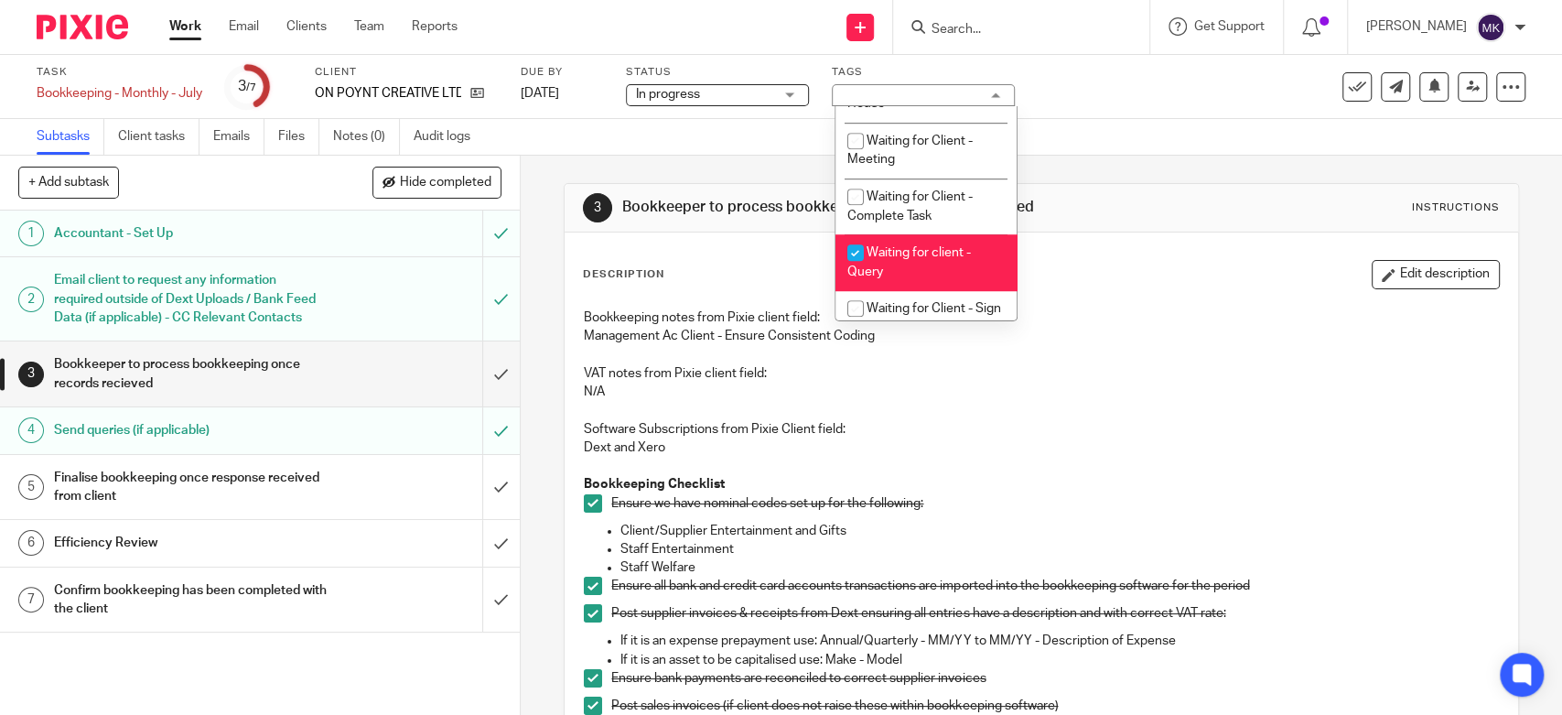
scroll to position [1017, 0]
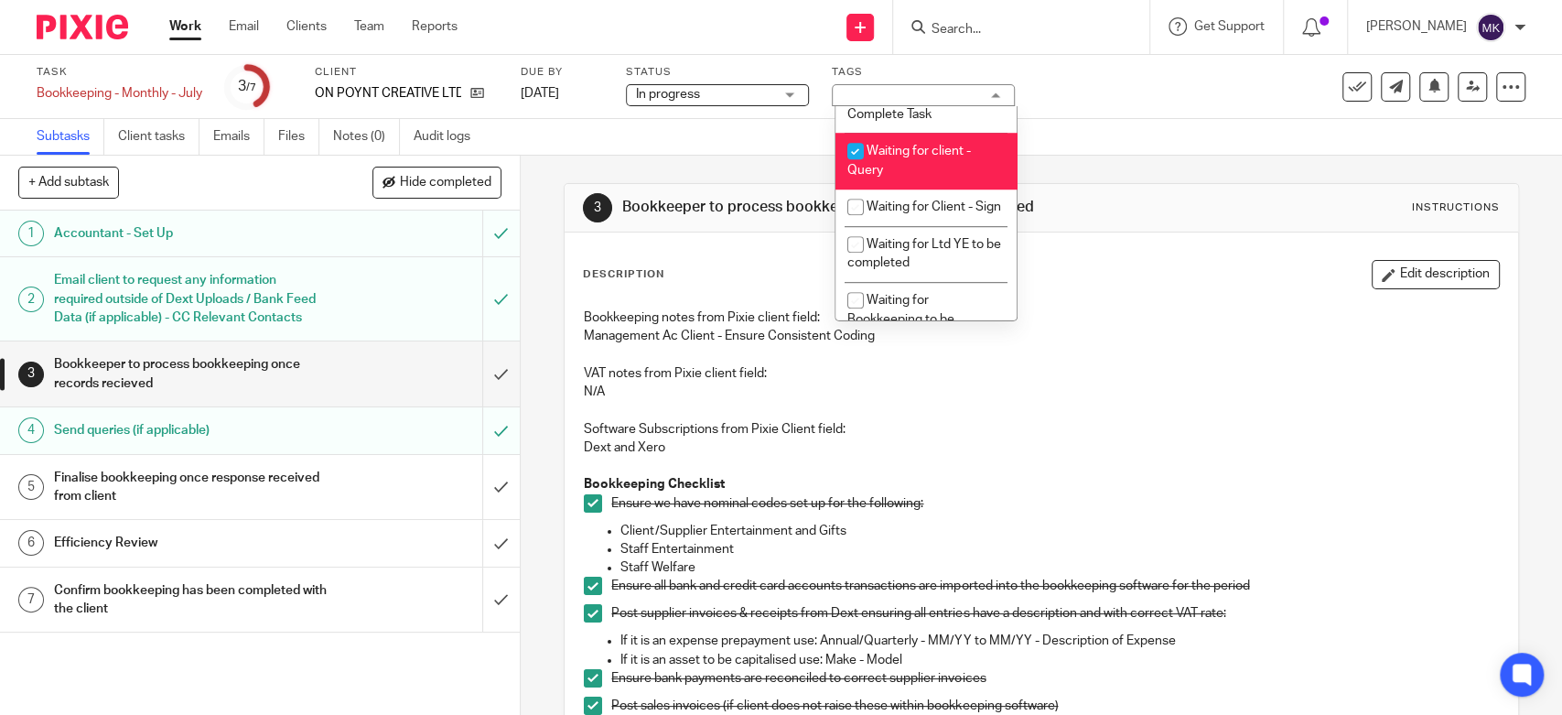
click at [894, 188] on li "Waiting for client - Query" at bounding box center [925, 161] width 181 height 56
checkbox input "false"
click at [1130, 126] on div "Subtasks Client tasks Emails Files Notes (0) Audit logs" at bounding box center [781, 137] width 1562 height 37
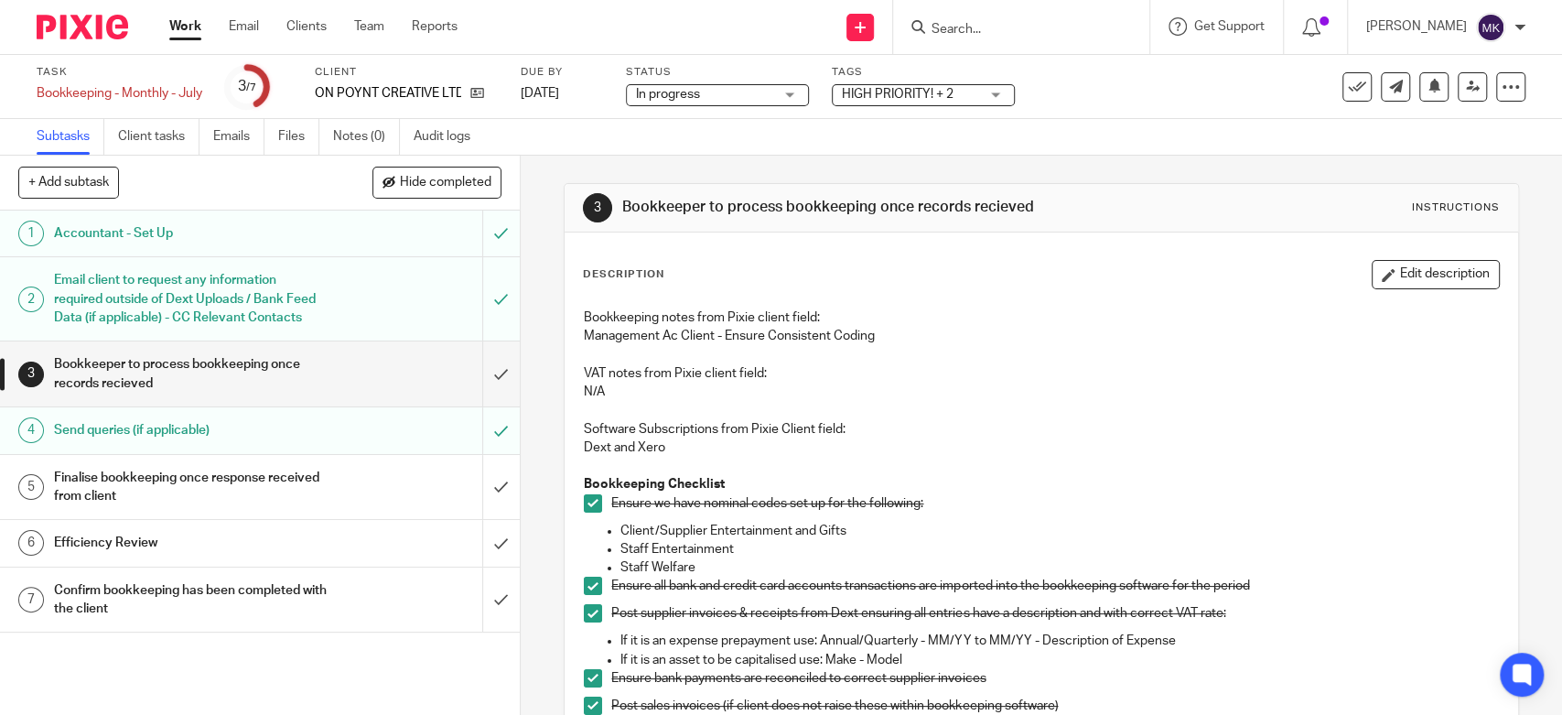
scroll to position [508, 0]
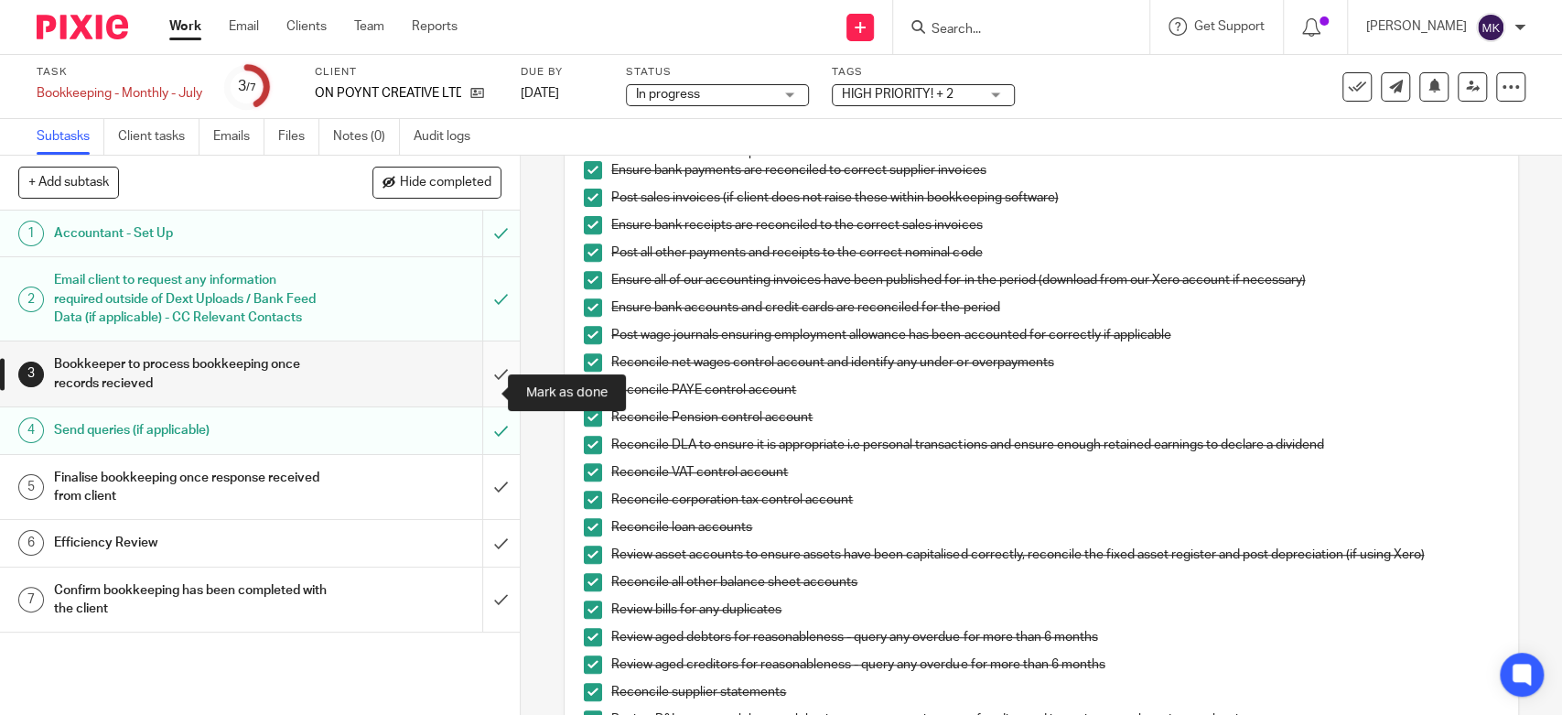
click at [470, 388] on input "submit" at bounding box center [260, 373] width 520 height 65
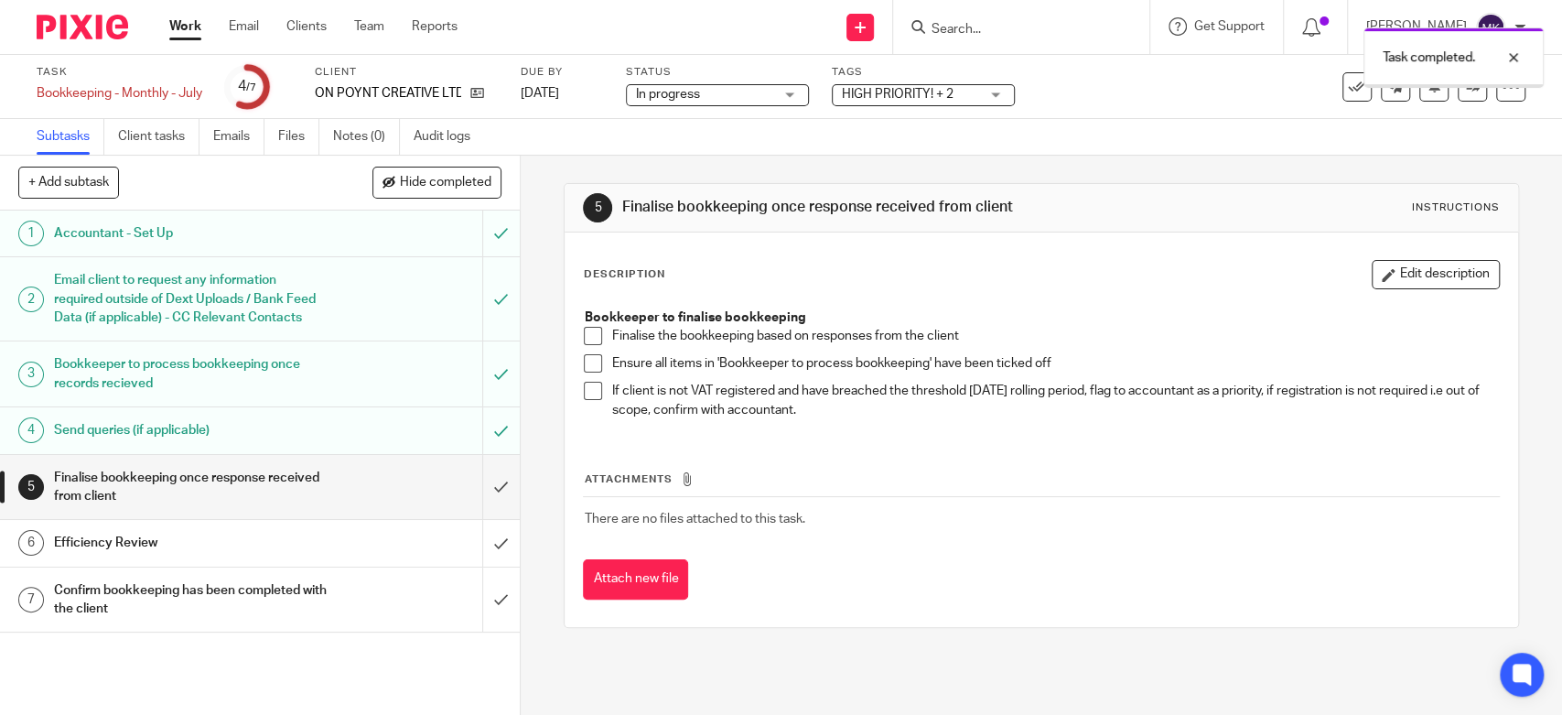
click at [587, 335] on span at bounding box center [593, 336] width 18 height 18
click at [588, 362] on span at bounding box center [593, 363] width 18 height 18
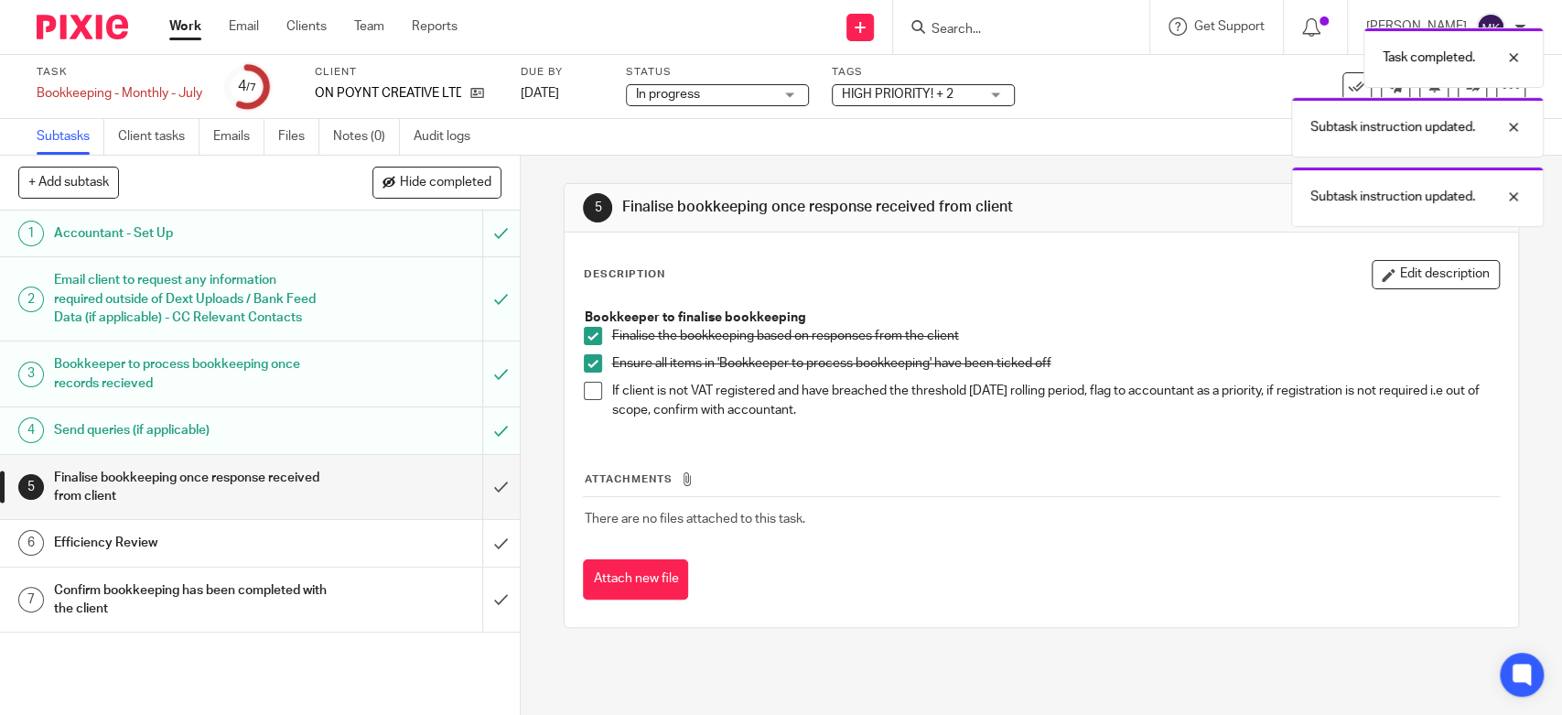
click at [588, 378] on li "Ensure all items in 'Bookkeeper to process bookkeeping' have been ticked off" at bounding box center [1041, 367] width 914 height 27
click at [588, 384] on span at bounding box center [593, 391] width 18 height 18
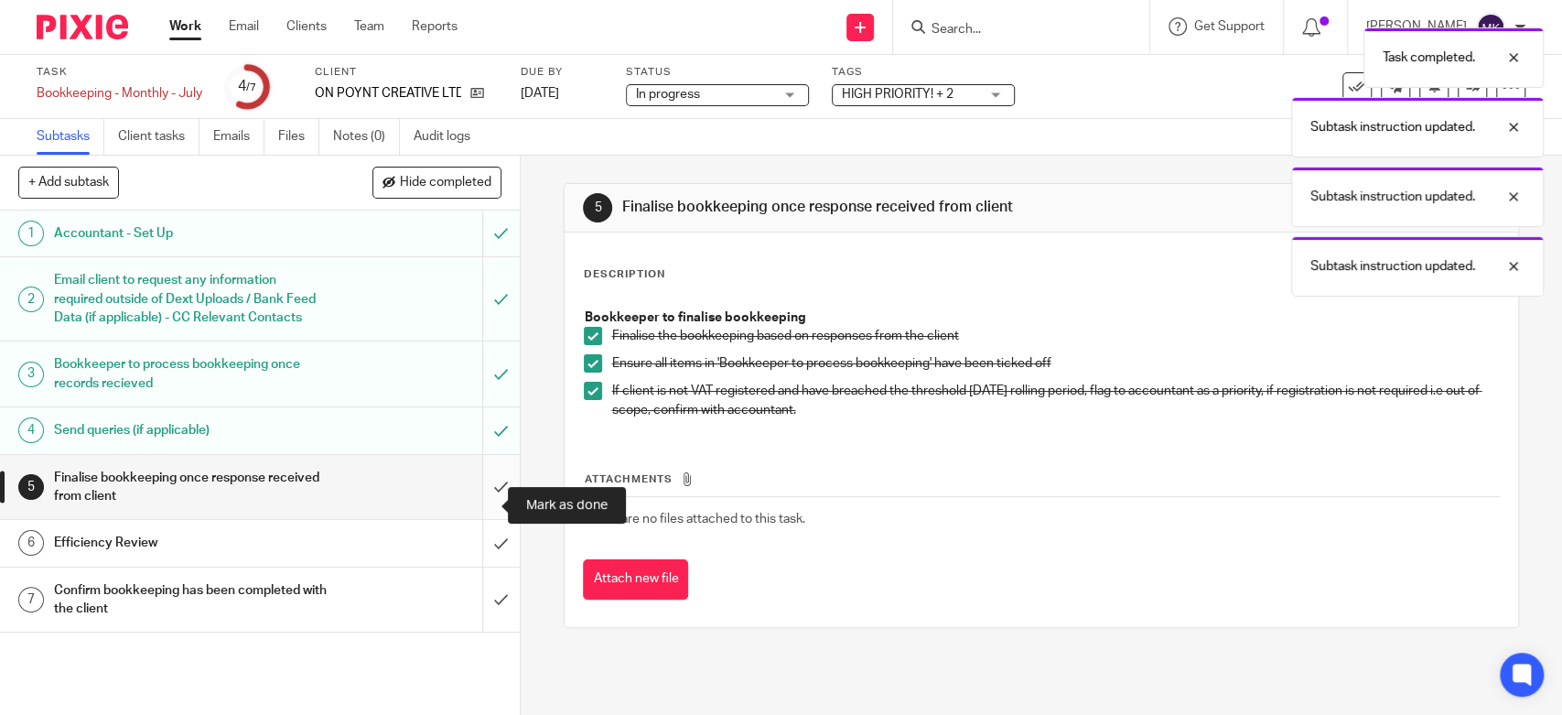
click at [485, 506] on input "submit" at bounding box center [260, 487] width 520 height 65
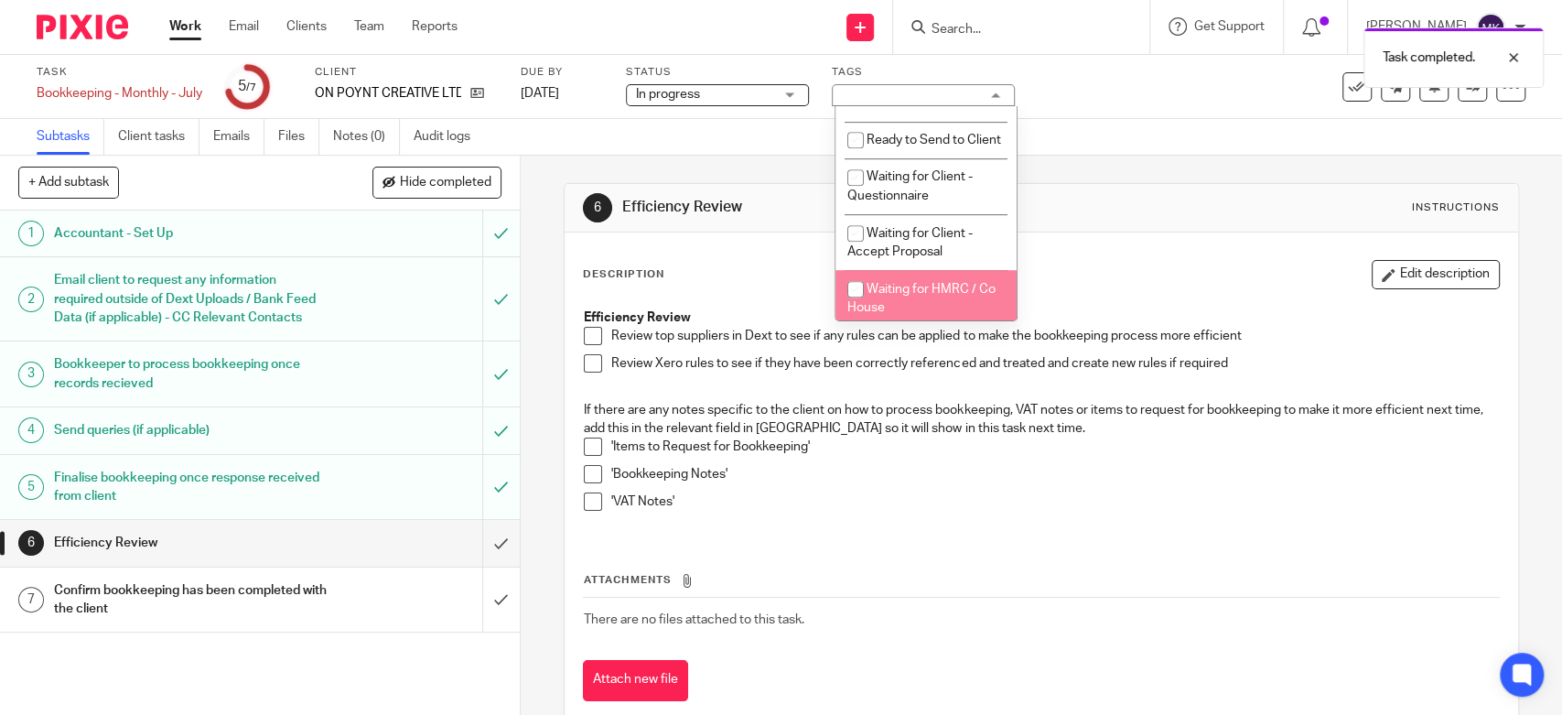
scroll to position [813, 0]
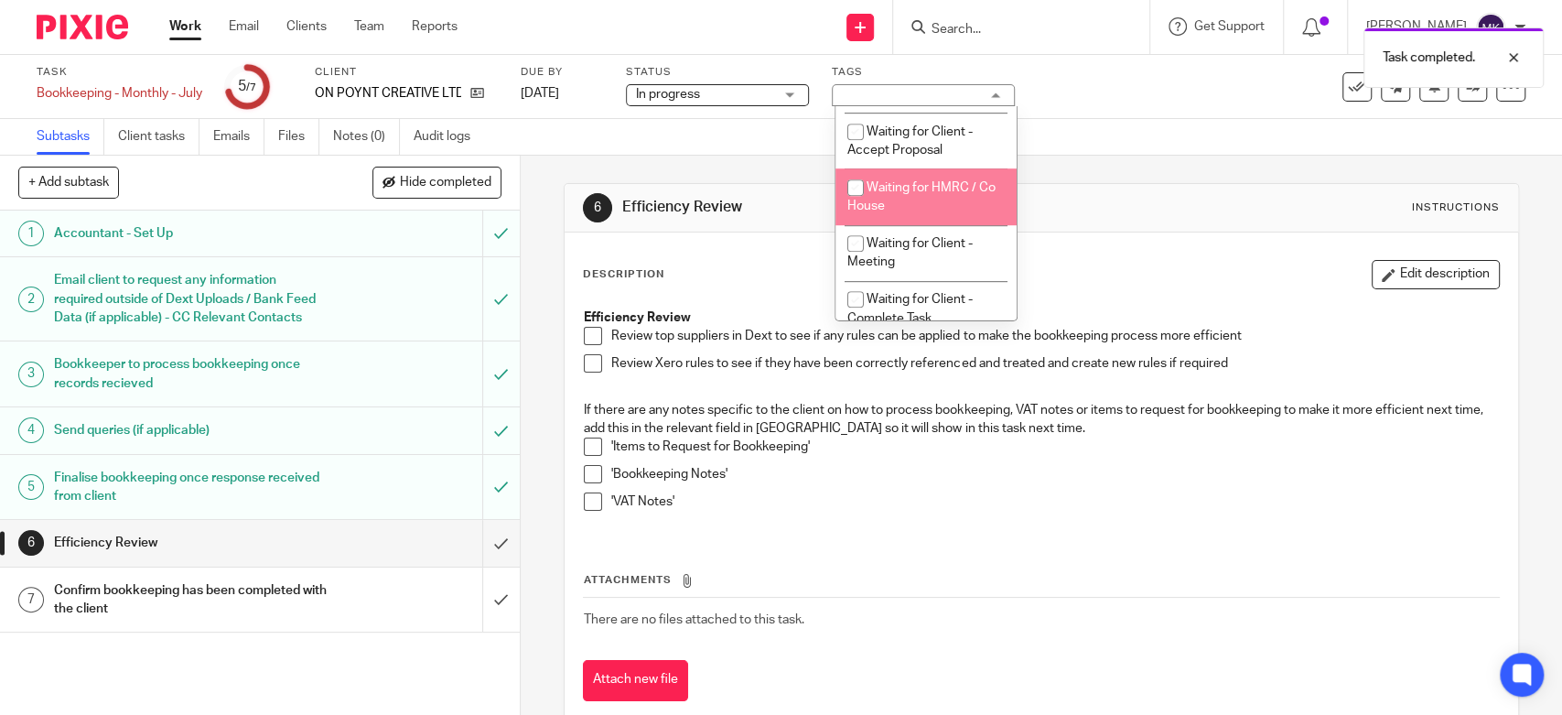
click at [792, 189] on div "6 Efficiency Review Instructions" at bounding box center [1041, 208] width 953 height 48
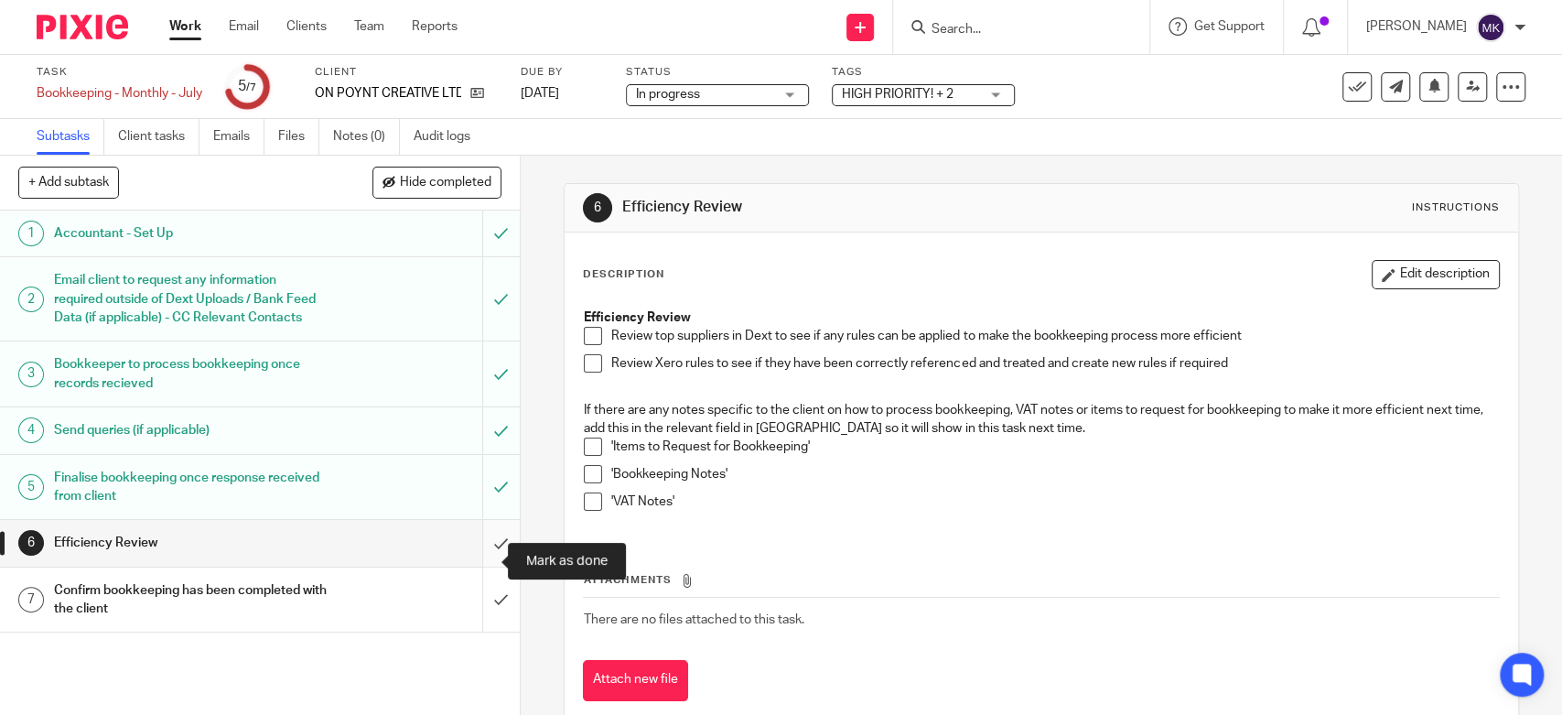
click at [481, 555] on input "submit" at bounding box center [260, 543] width 520 height 46
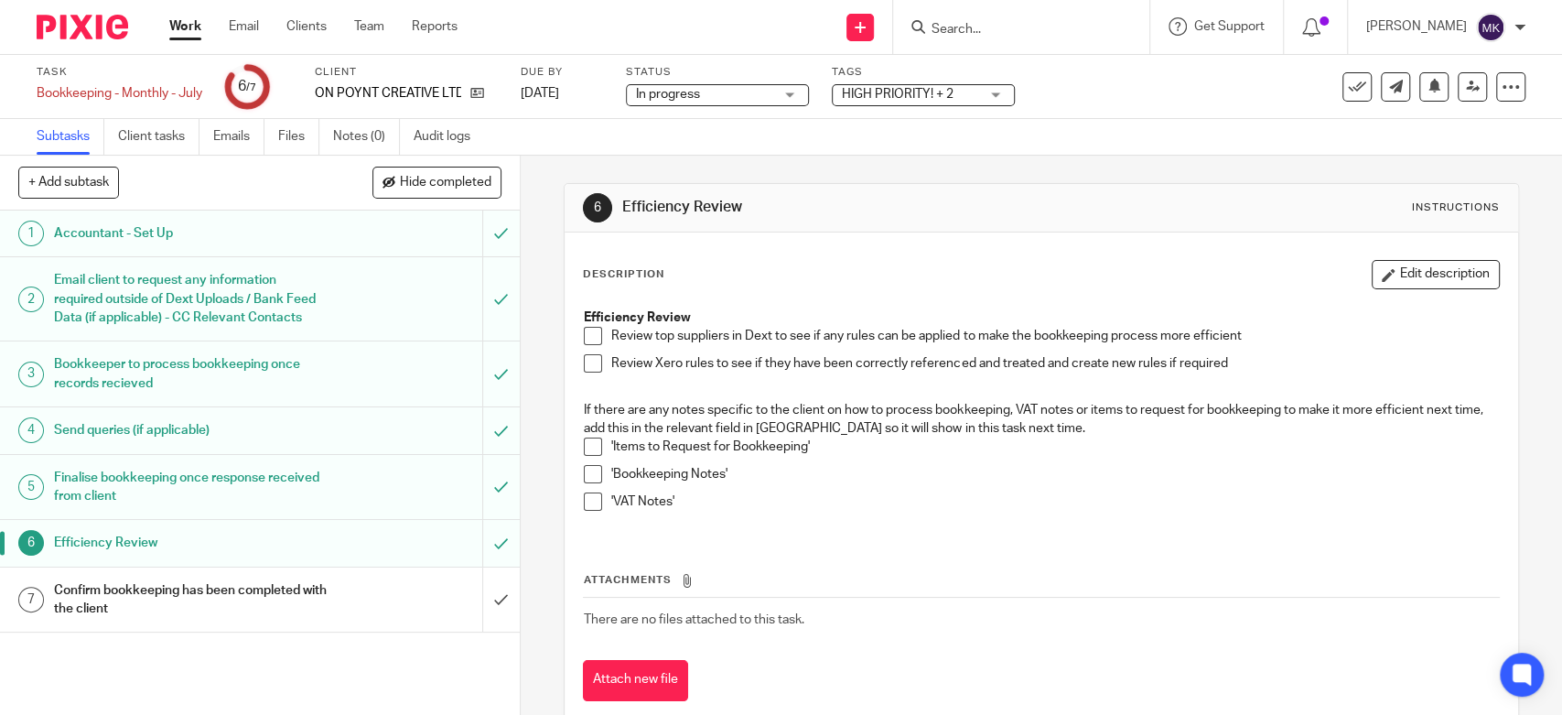
click at [589, 338] on span at bounding box center [593, 336] width 18 height 18
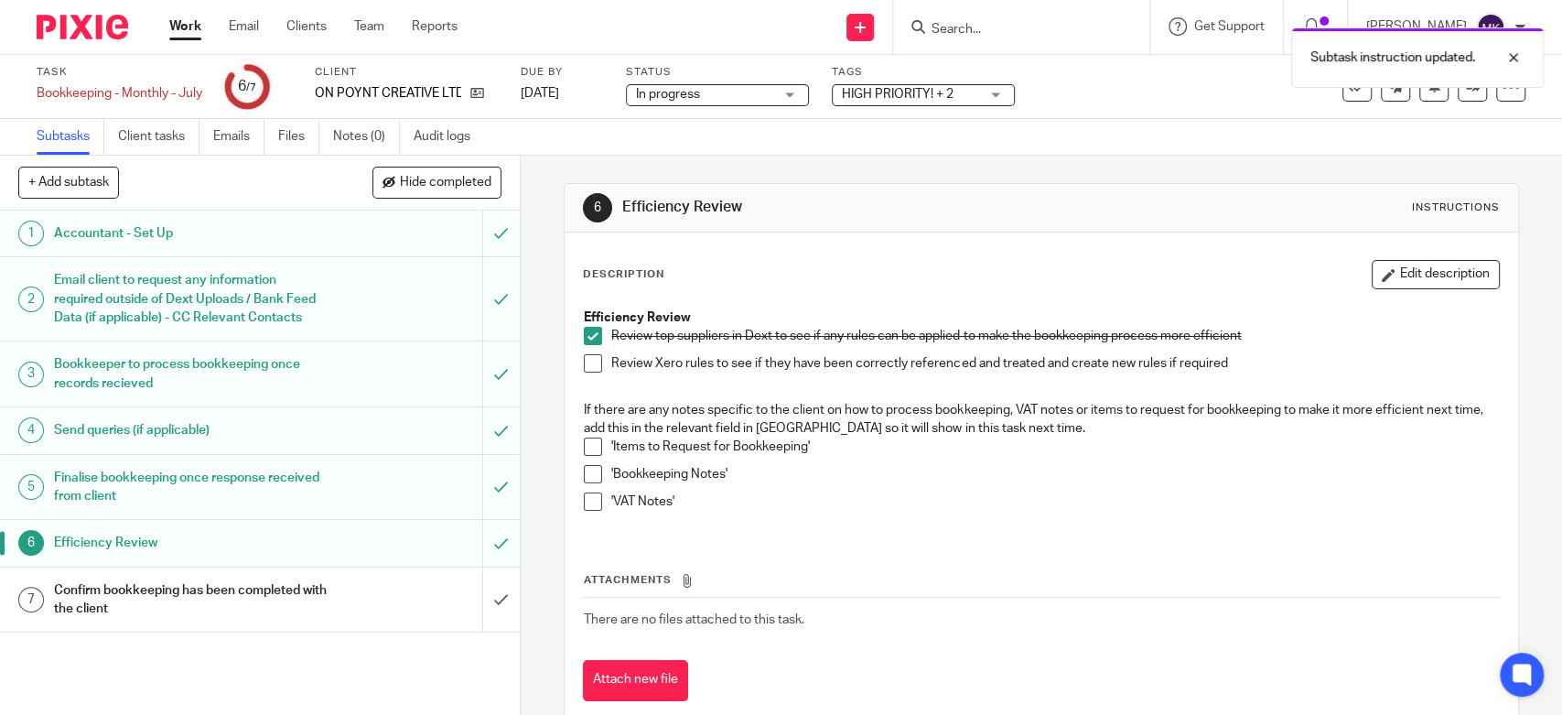
click at [592, 366] on span at bounding box center [593, 363] width 18 height 18
click at [584, 442] on span at bounding box center [593, 446] width 18 height 18
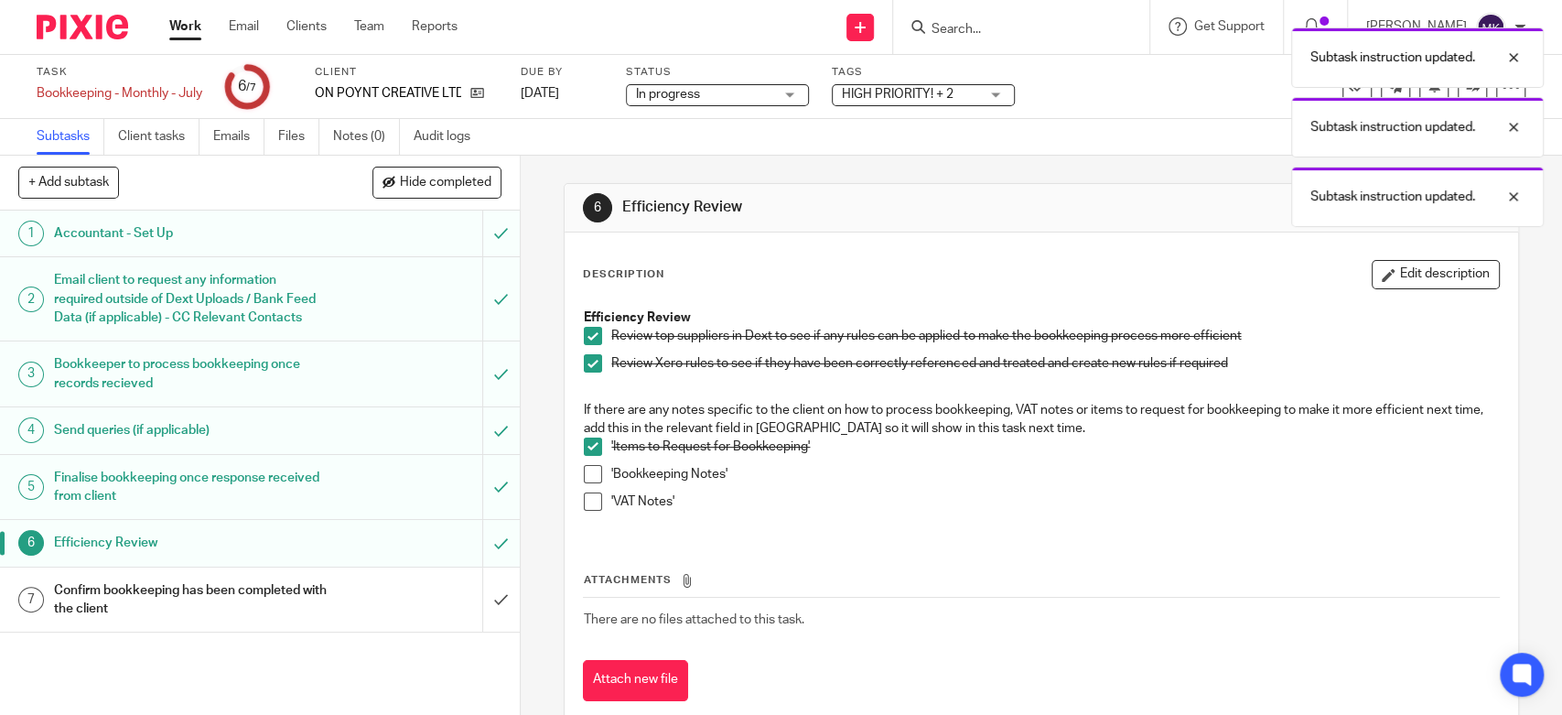
click at [587, 476] on span at bounding box center [593, 474] width 18 height 18
click at [587, 511] on li "'VAT Notes'" at bounding box center [1041, 505] width 914 height 27
click at [586, 511] on li "'VAT Notes'" at bounding box center [1041, 505] width 914 height 27
click at [584, 503] on span at bounding box center [593, 501] width 18 height 18
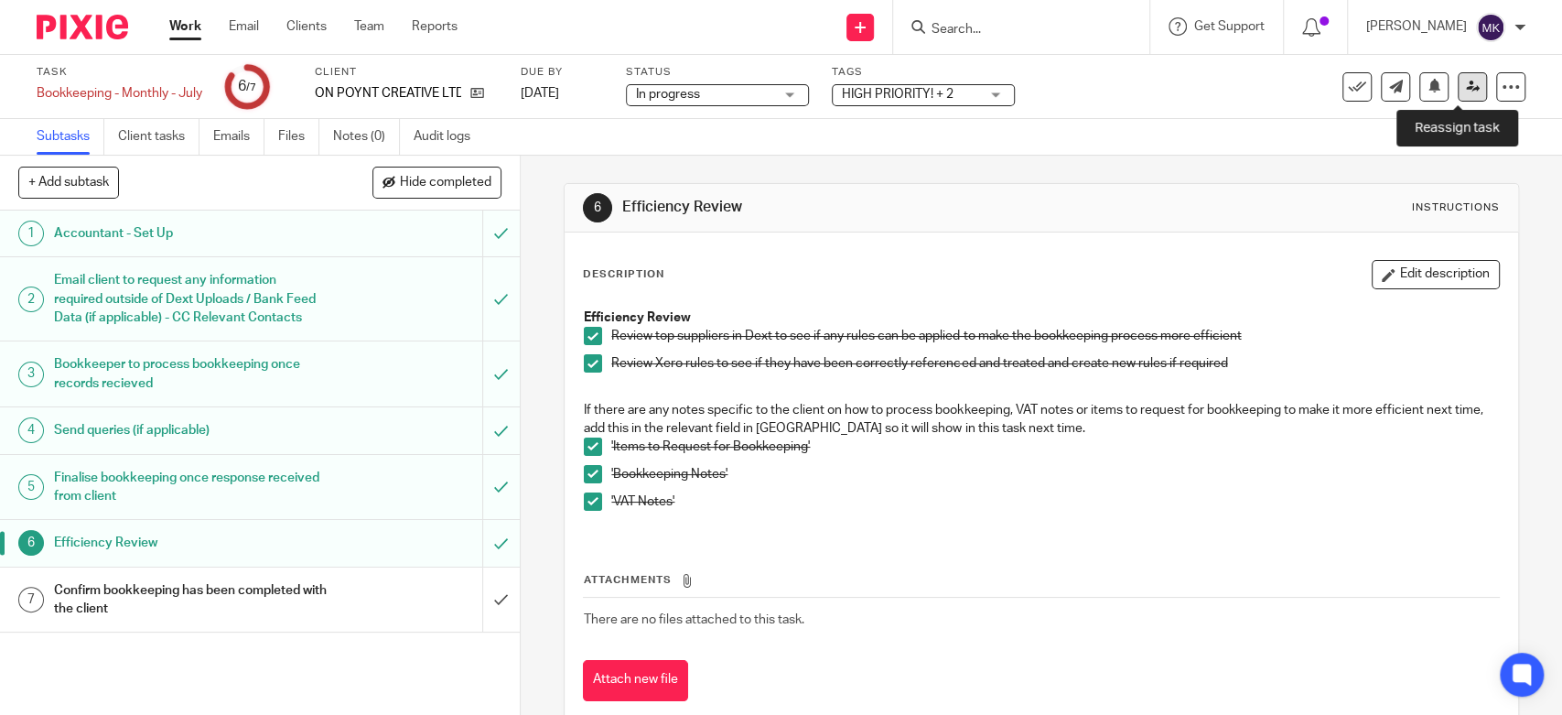
click at [1466, 92] on icon at bounding box center [1473, 87] width 14 height 14
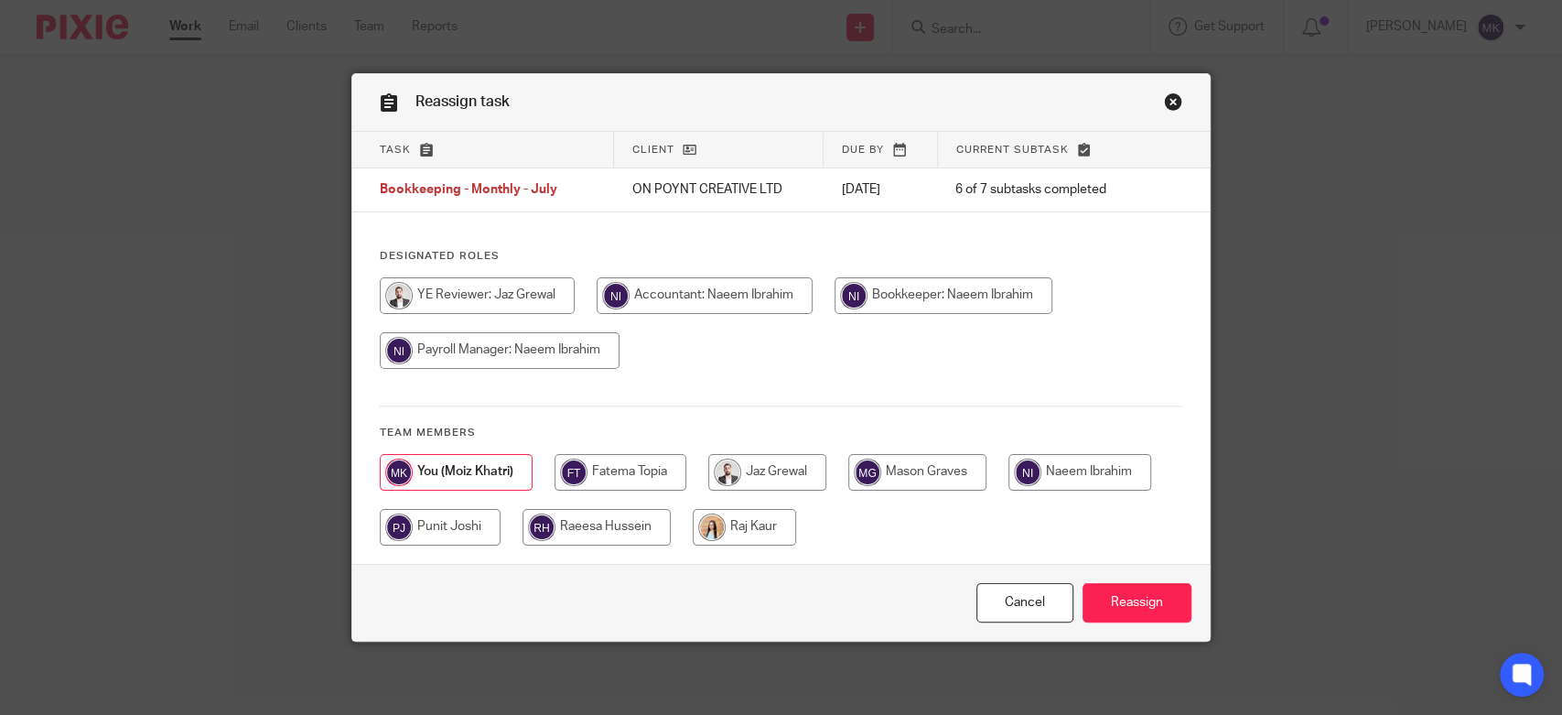
click at [981, 294] on input "radio" at bounding box center [944, 295] width 218 height 37
radio input "true"
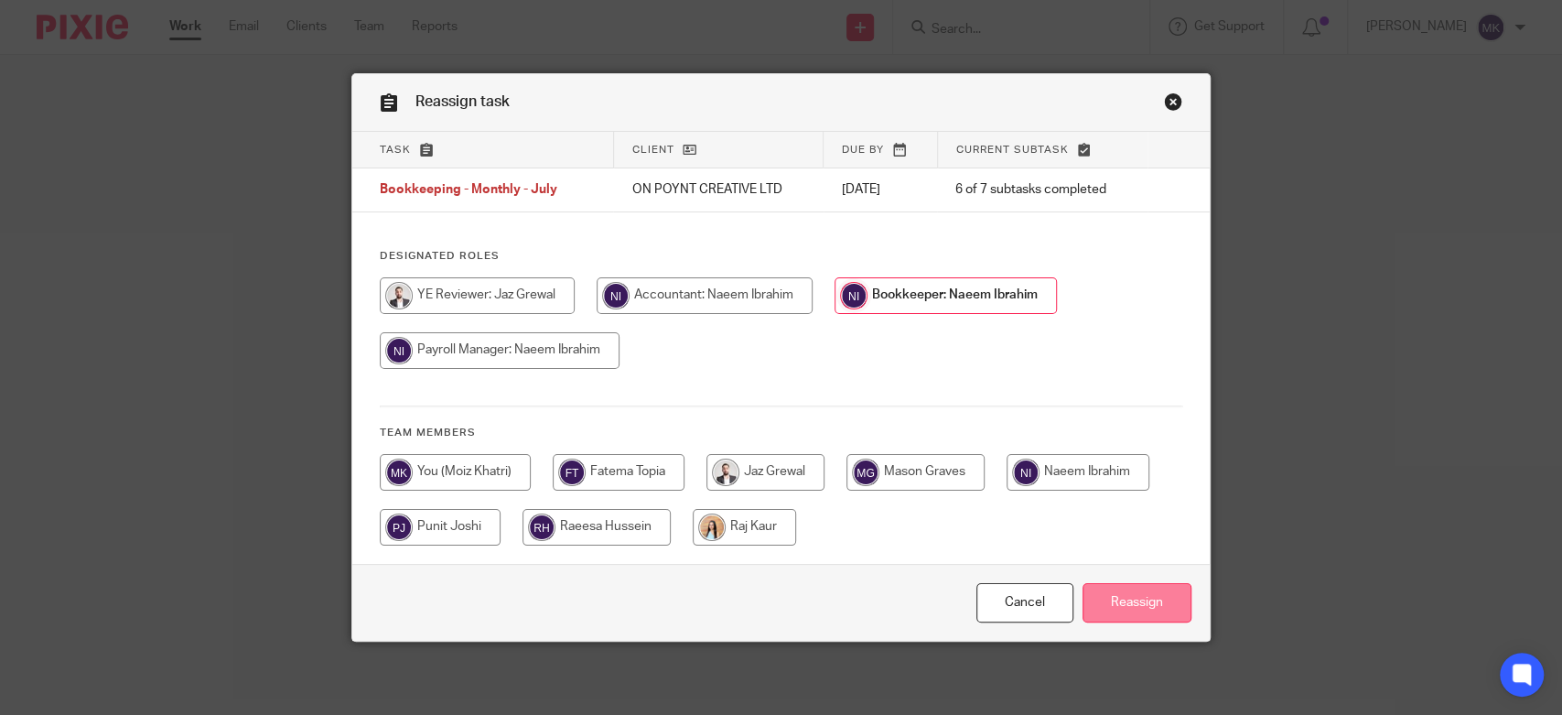
click at [1135, 618] on input "Reassign" at bounding box center [1137, 602] width 109 height 39
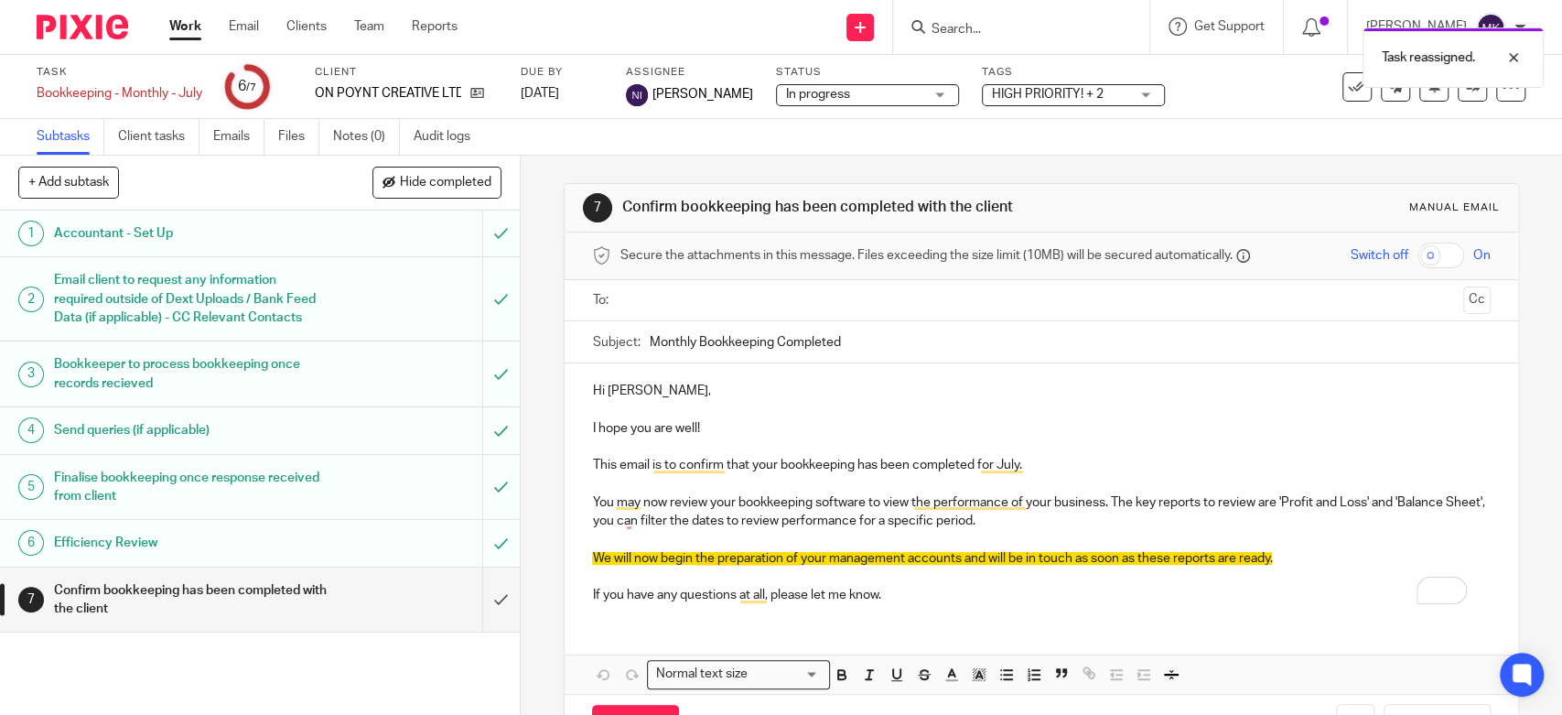
click at [186, 27] on link "Work" at bounding box center [185, 26] width 32 height 18
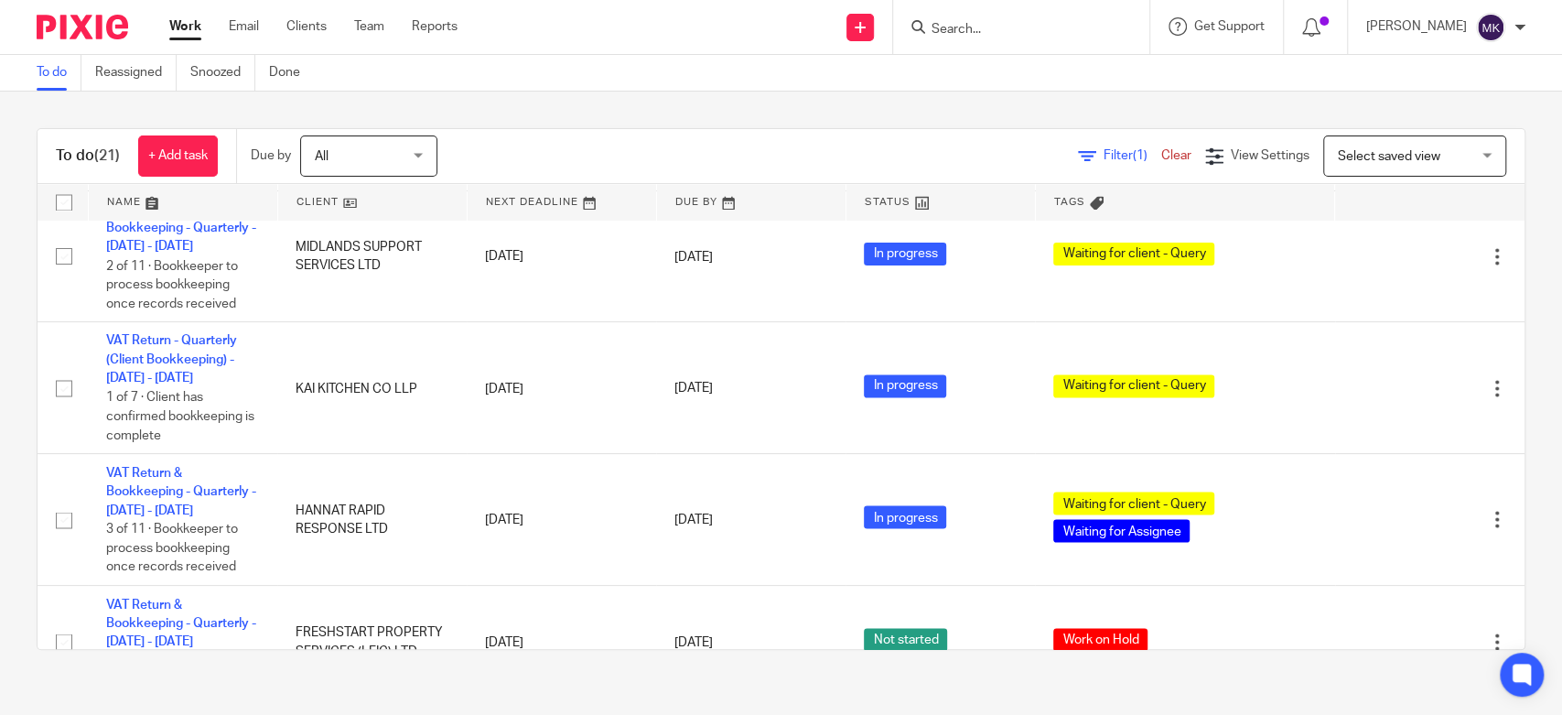
scroll to position [2193, 0]
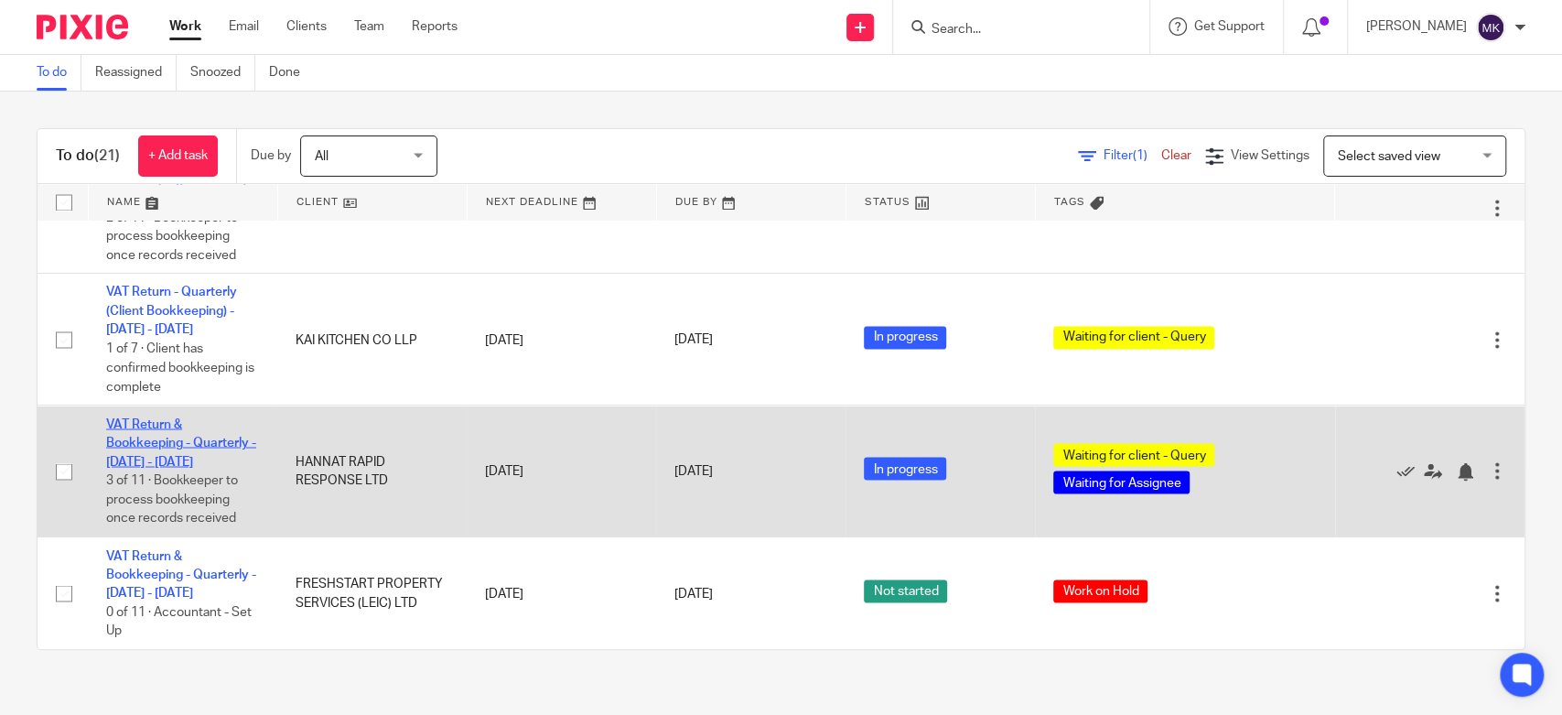
click at [185, 442] on link "VAT Return & Bookkeeping - Quarterly - [DATE] - [DATE]" at bounding box center [181, 442] width 150 height 50
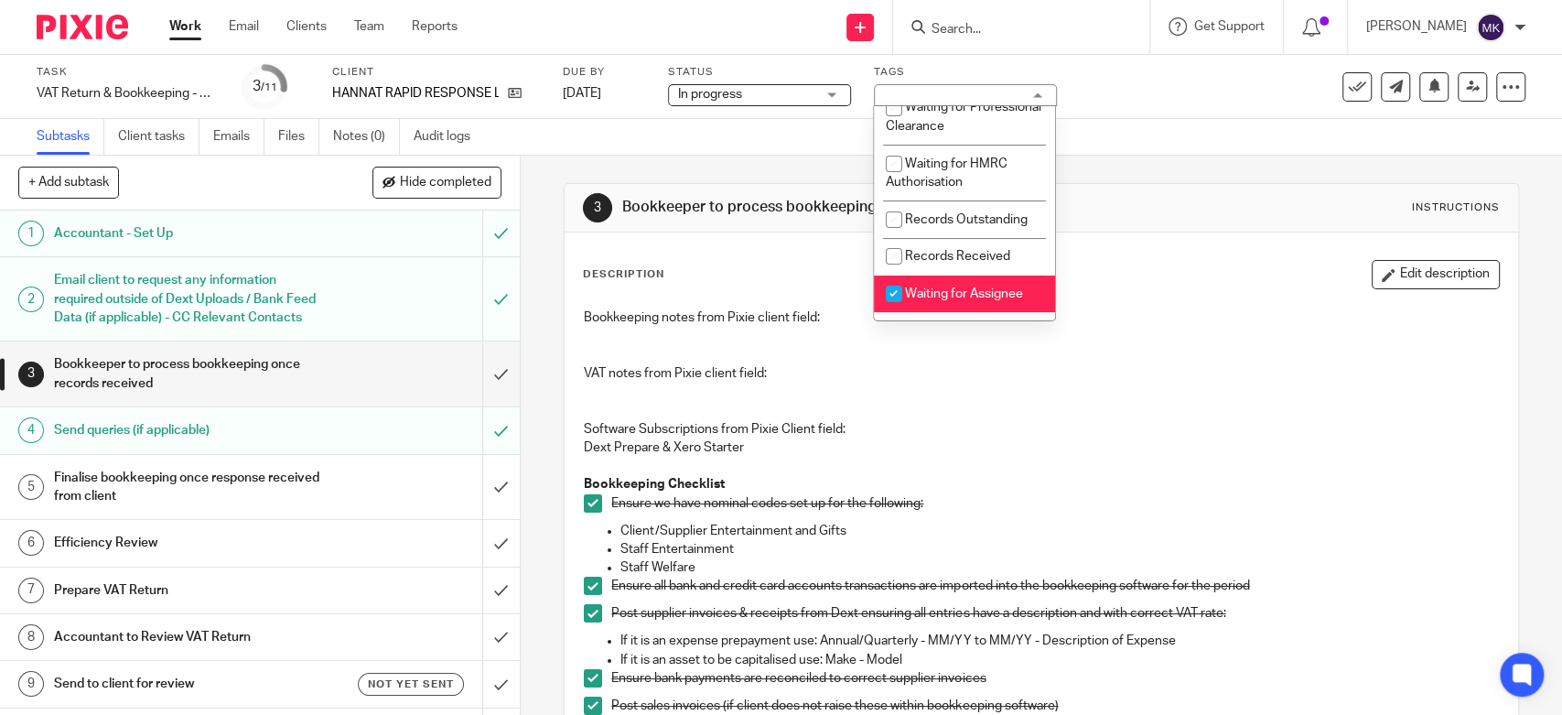
scroll to position [305, 0]
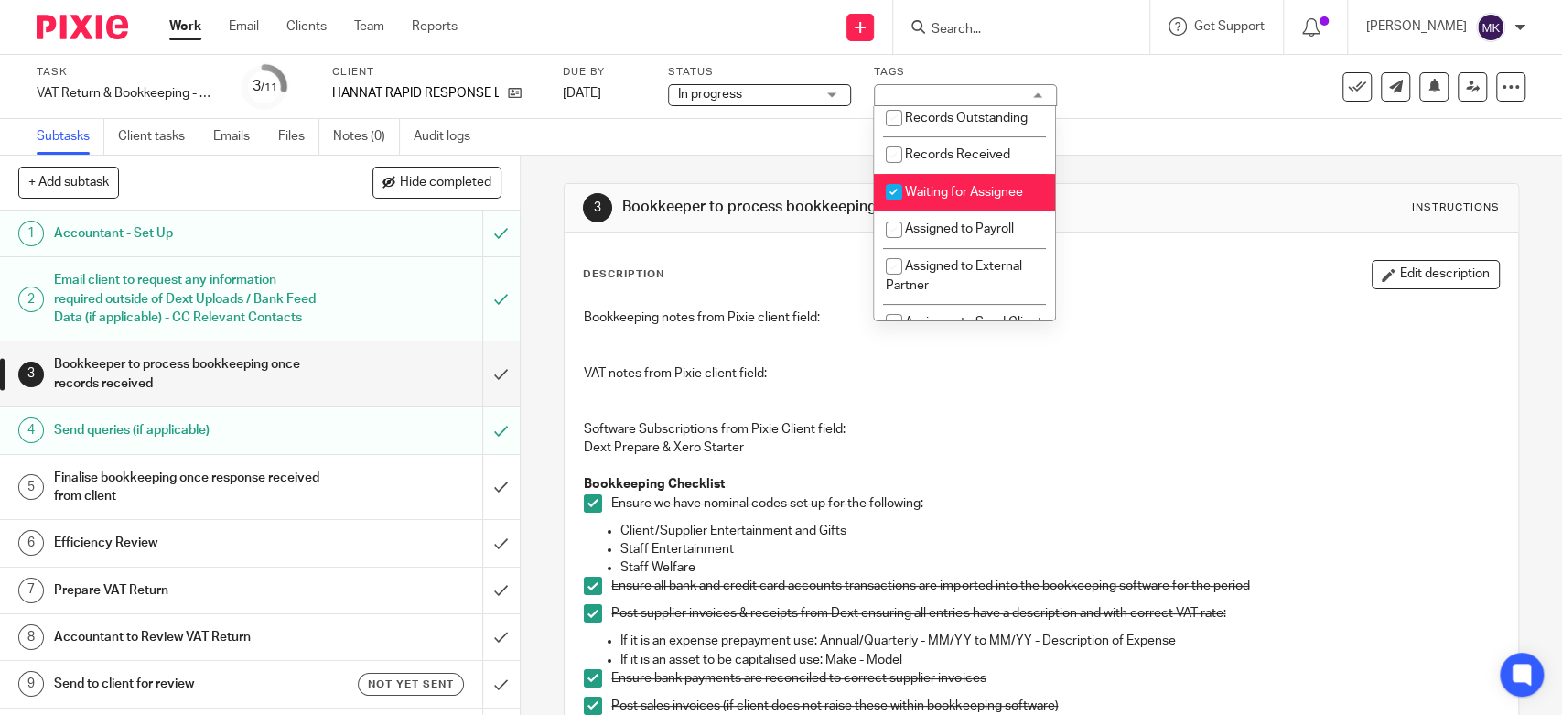
click at [994, 199] on span "Waiting for Assignee" at bounding box center [964, 192] width 118 height 13
checkbox input "false"
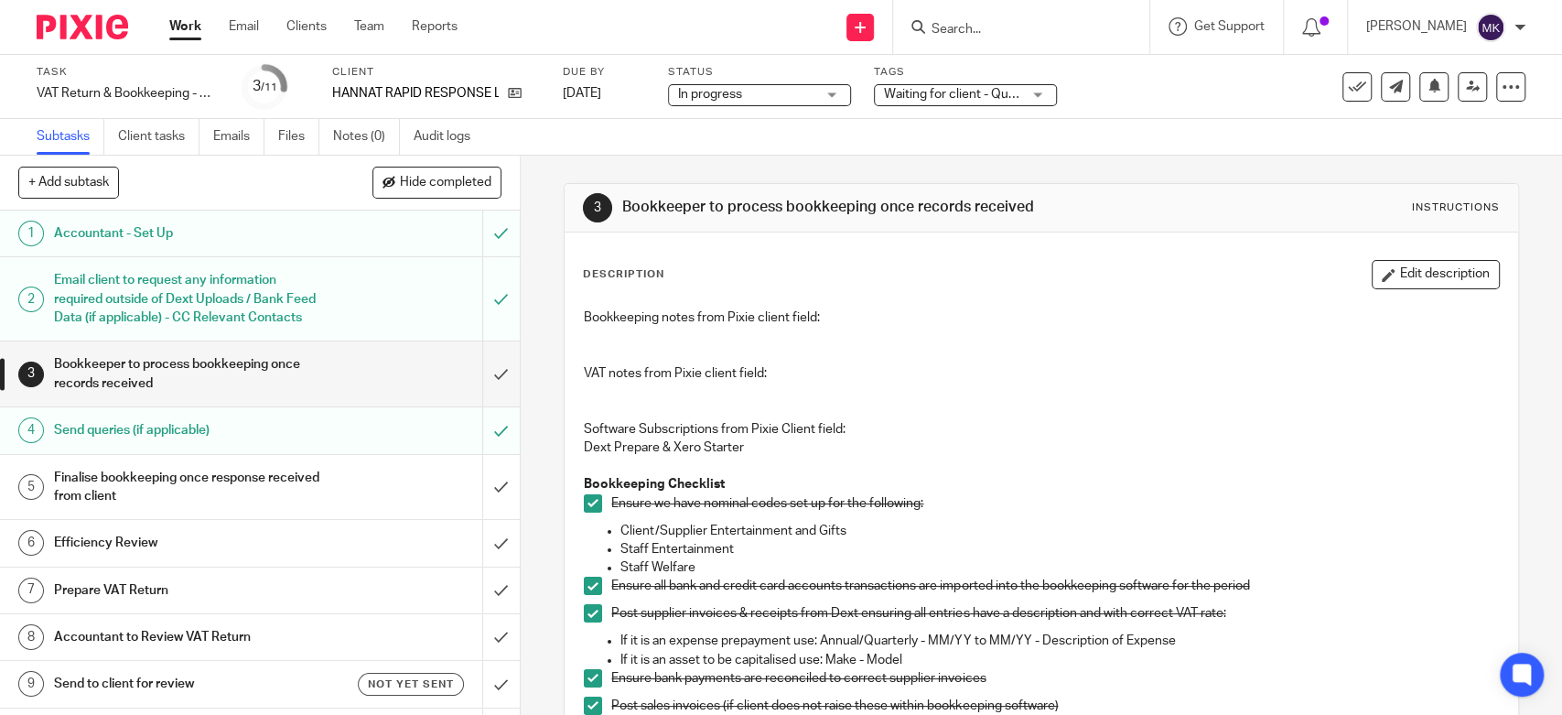
click at [196, 32] on link "Work" at bounding box center [185, 26] width 32 height 18
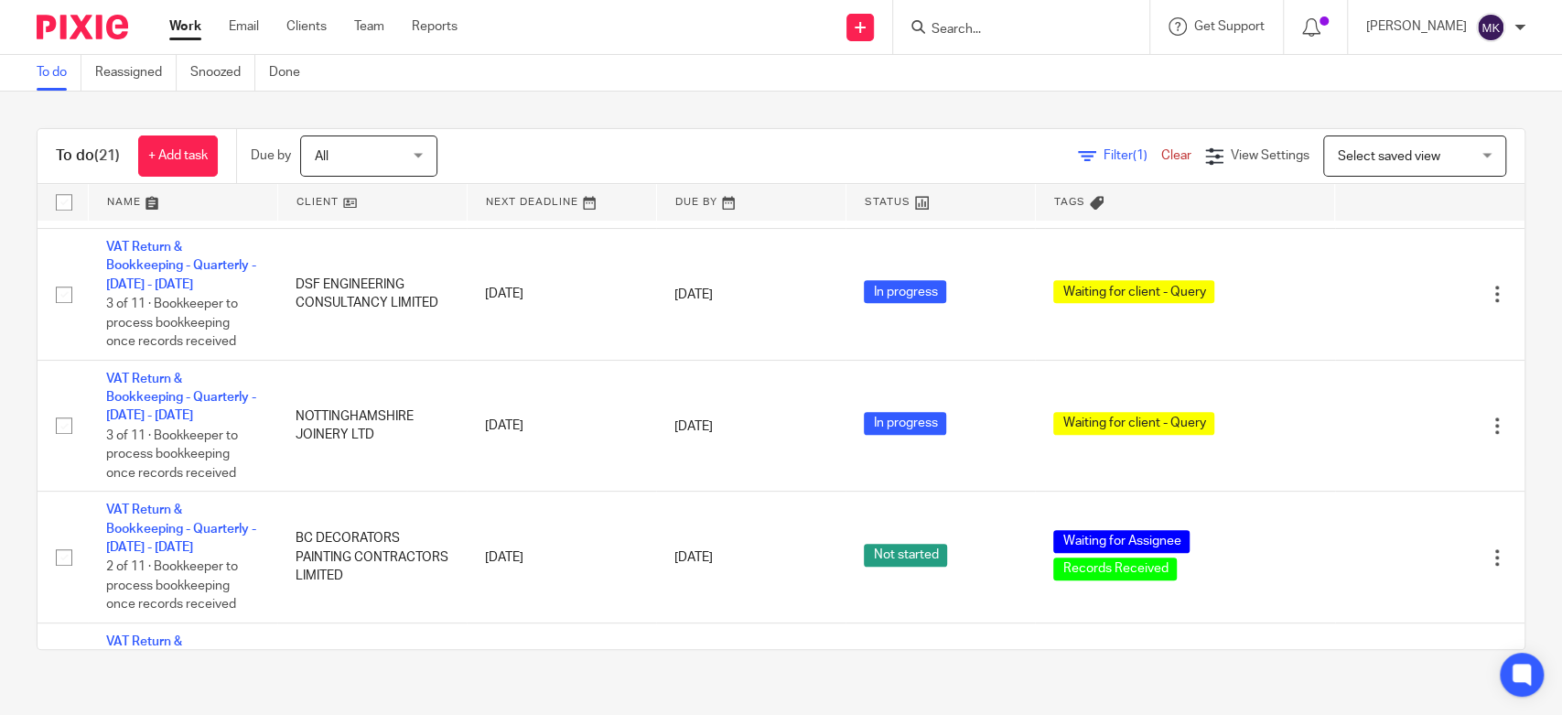
scroll to position [1075, 0]
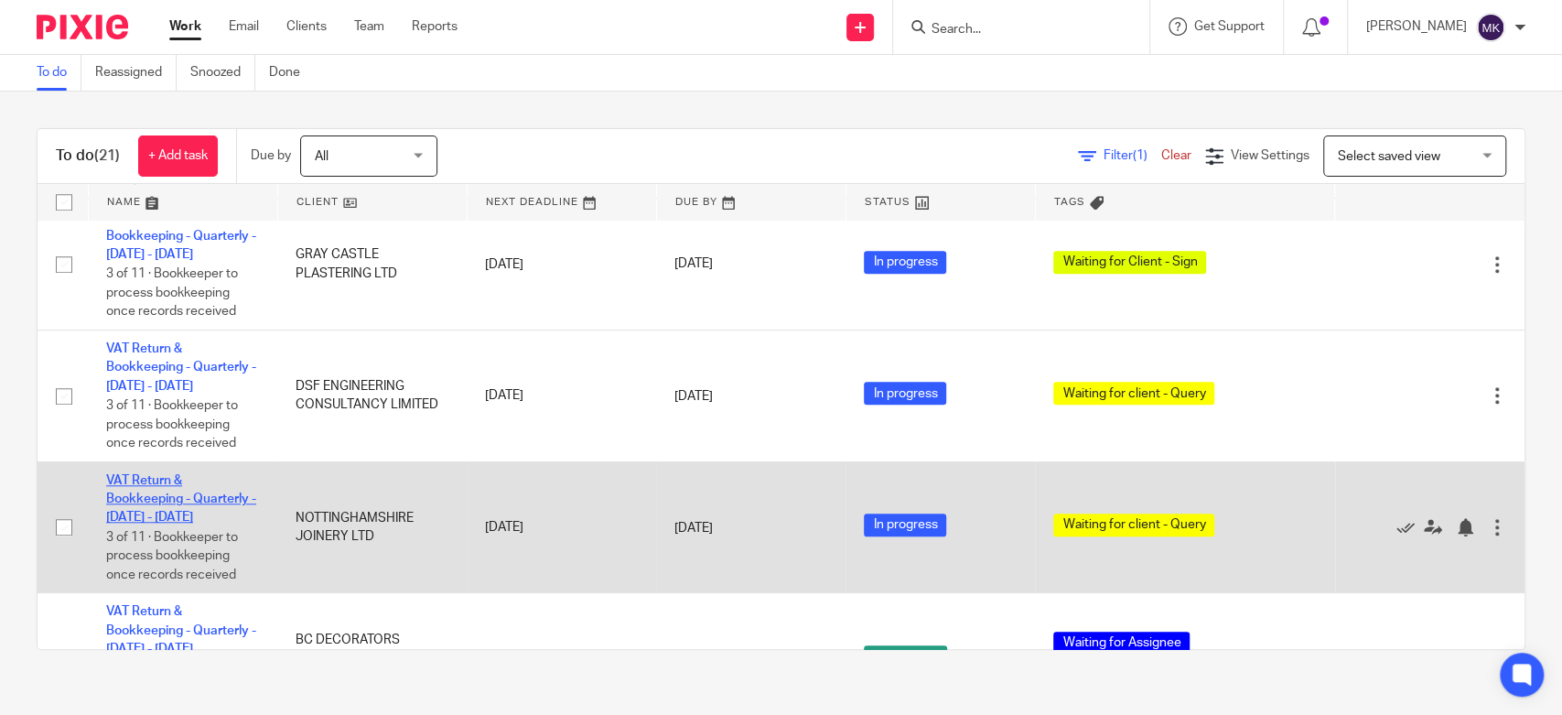
click at [185, 504] on link "VAT Return & Bookkeeping - Quarterly - [DATE] - [DATE]" at bounding box center [181, 499] width 150 height 50
